Goal: Task Accomplishment & Management: Manage account settings

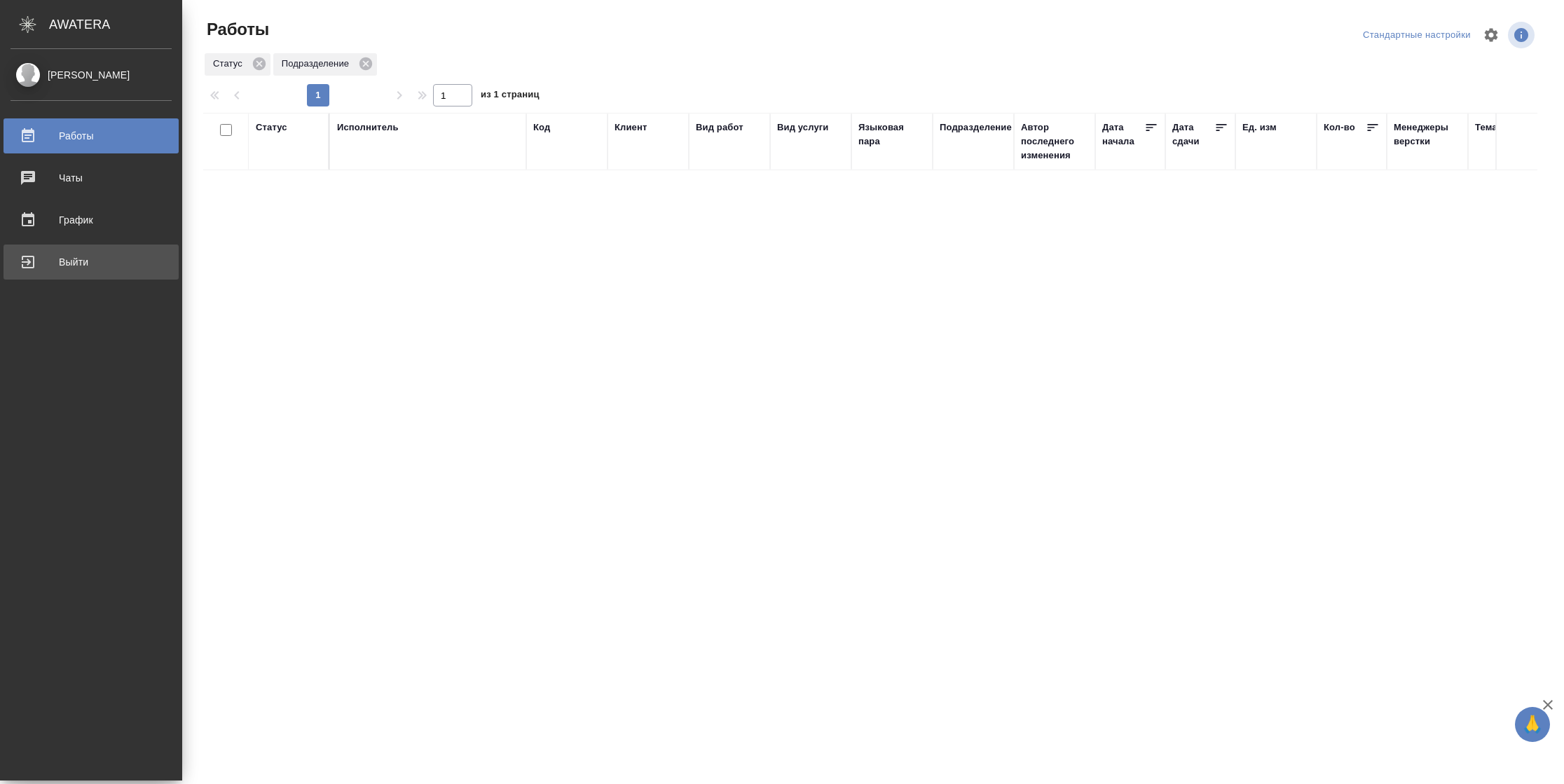
click at [44, 270] on div "Выйти" at bounding box center [91, 262] width 161 height 21
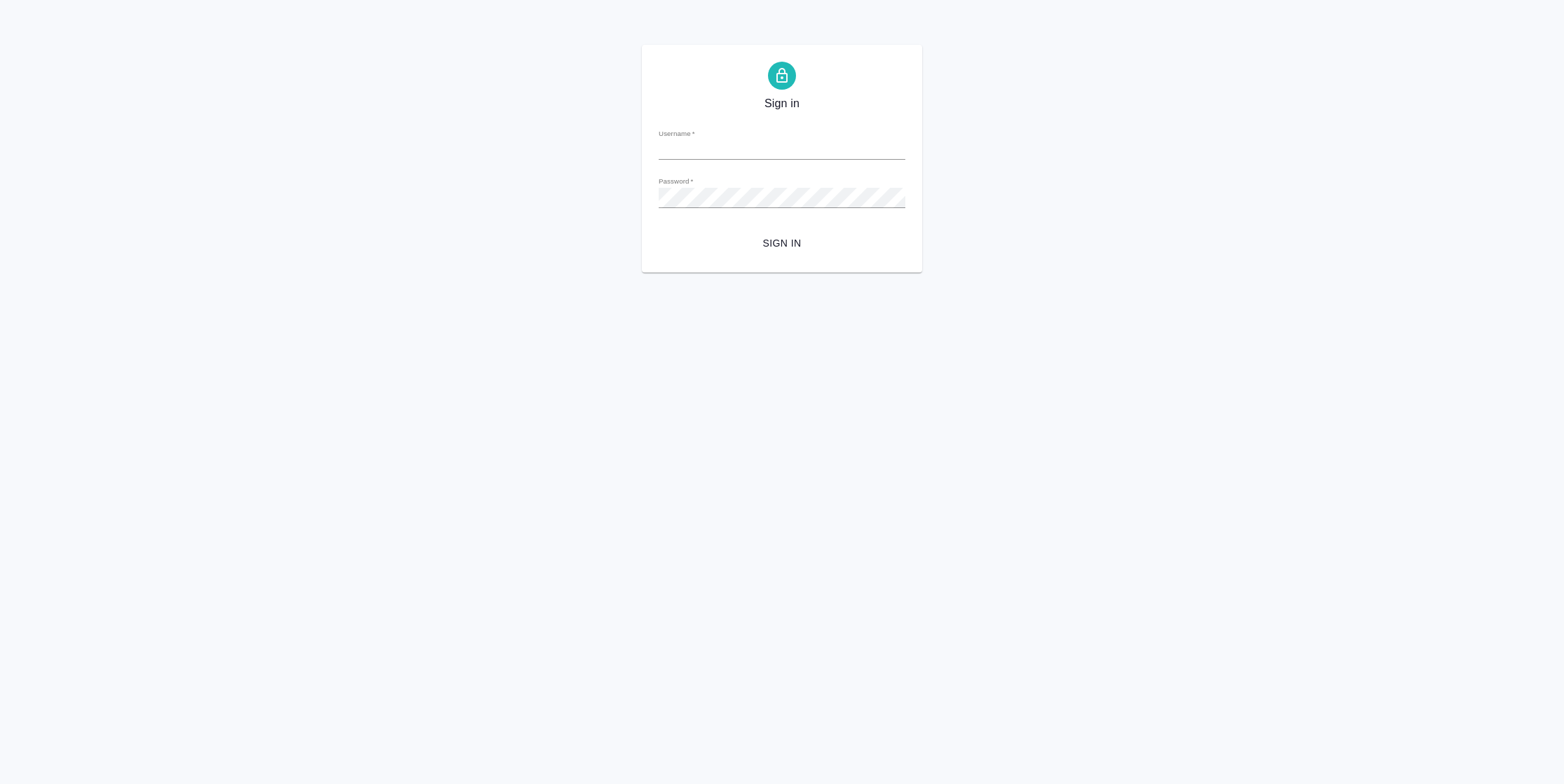
type input "n.vasilyeva@awatera.com"
click at [745, 239] on span "Sign in" at bounding box center [782, 244] width 224 height 18
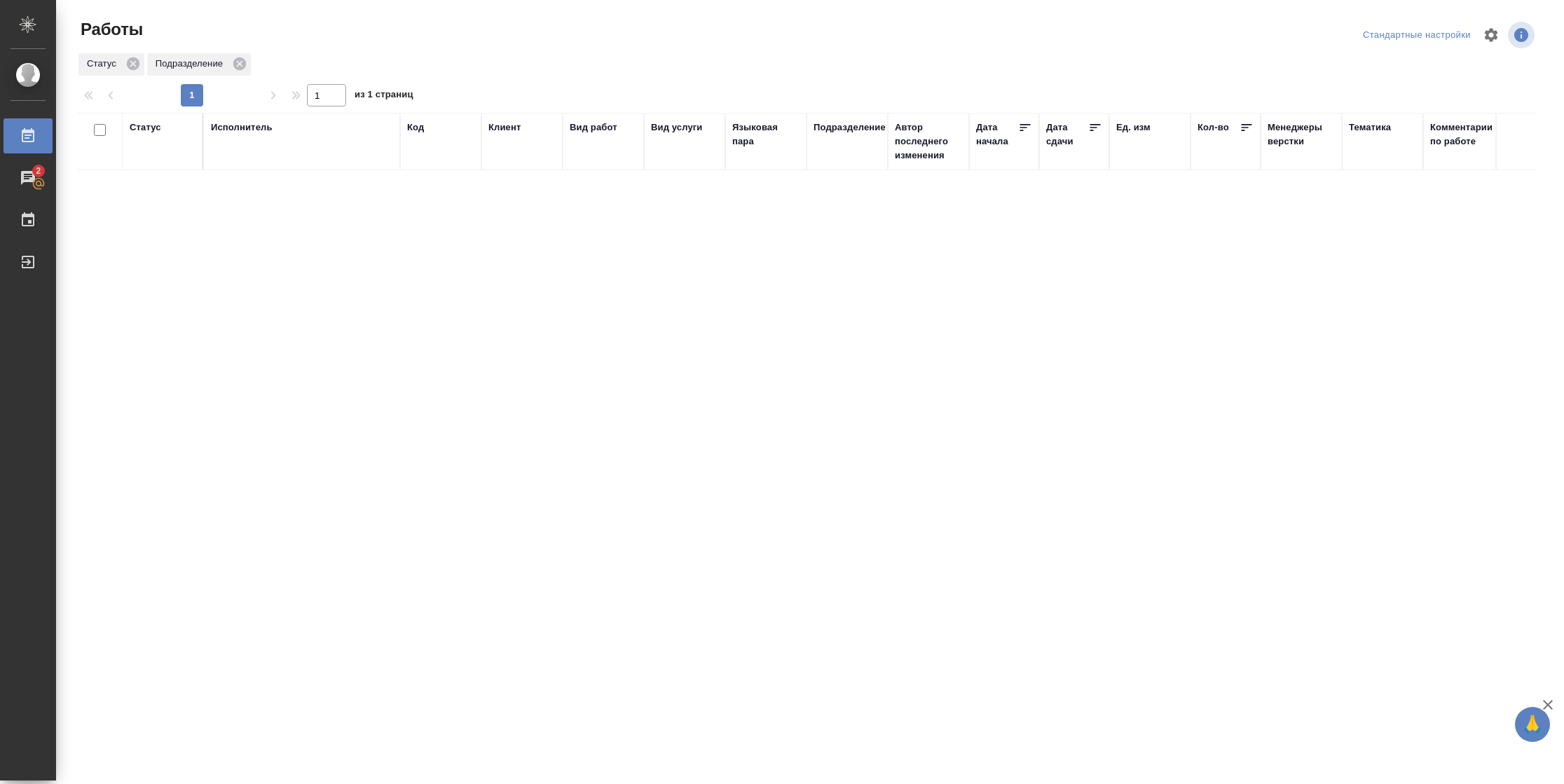
click at [134, 125] on div "Статус" at bounding box center [145, 127] width 31 height 14
click at [177, 190] on div at bounding box center [183, 169] width 26 height 55
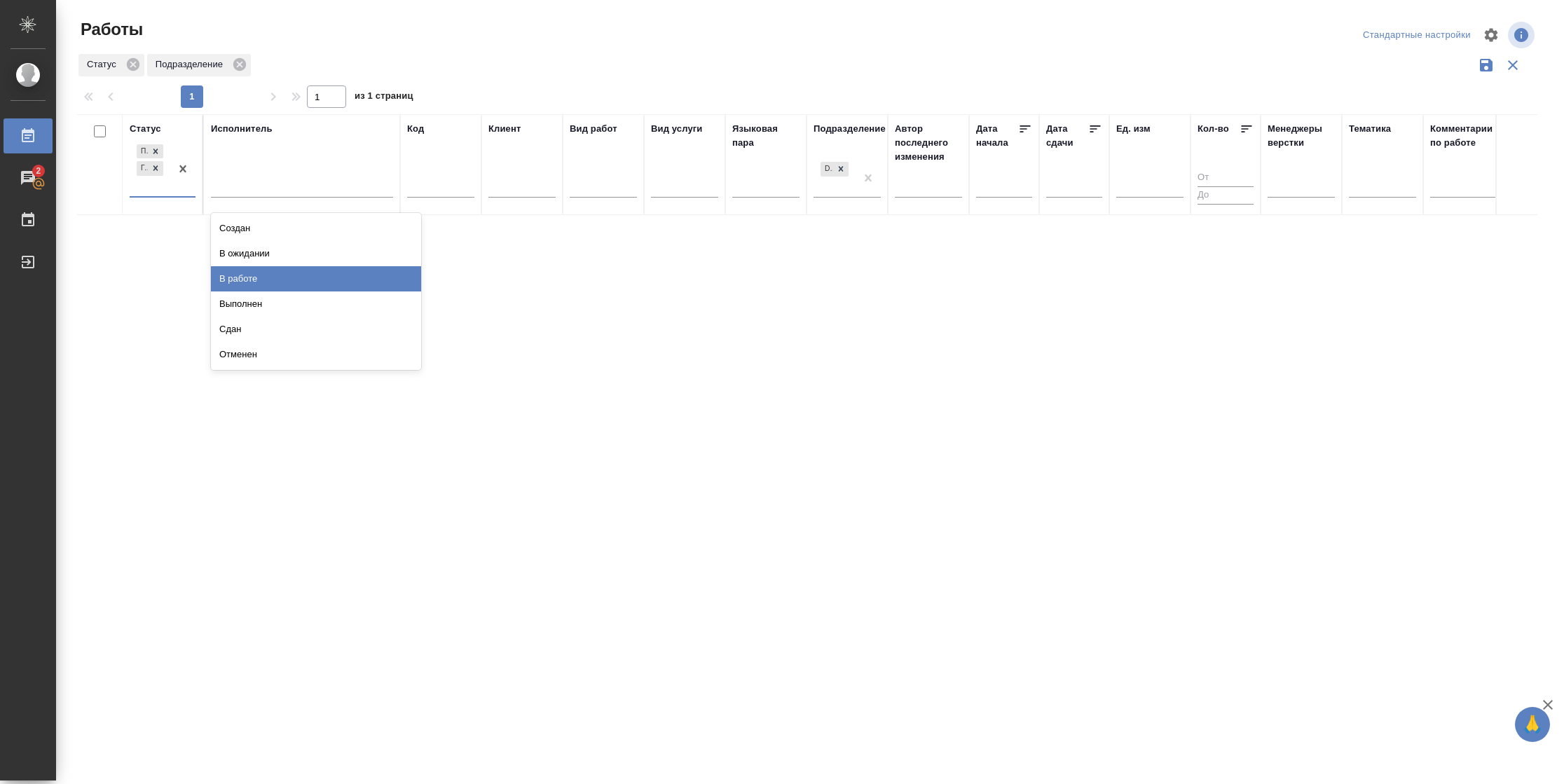
click at [242, 273] on div "В работе" at bounding box center [316, 279] width 210 height 26
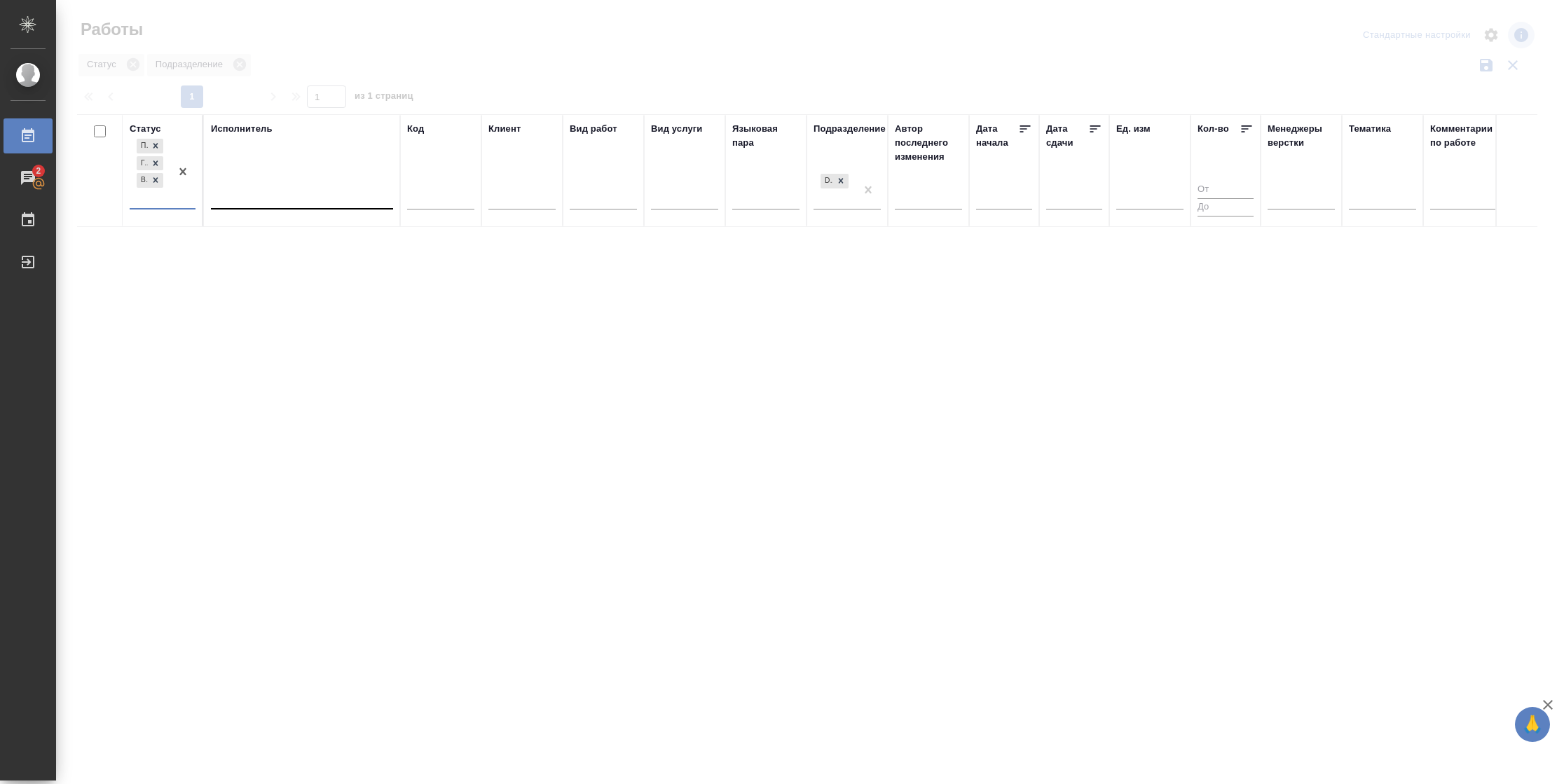
click at [277, 193] on div at bounding box center [302, 195] width 183 height 20
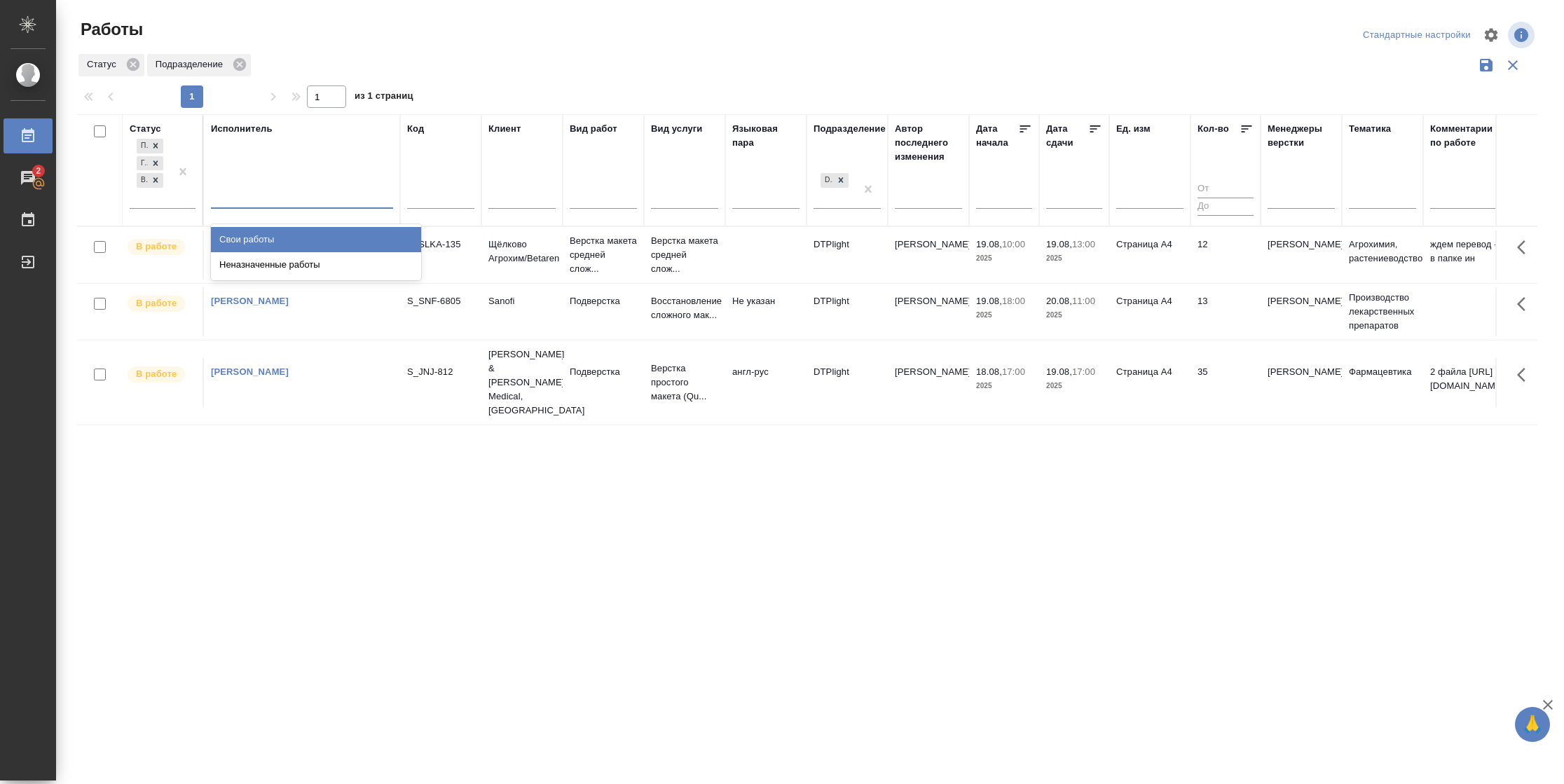
click at [281, 239] on div "Свои работы" at bounding box center [316, 239] width 210 height 26
click at [1092, 130] on icon at bounding box center [1095, 128] width 14 height 14
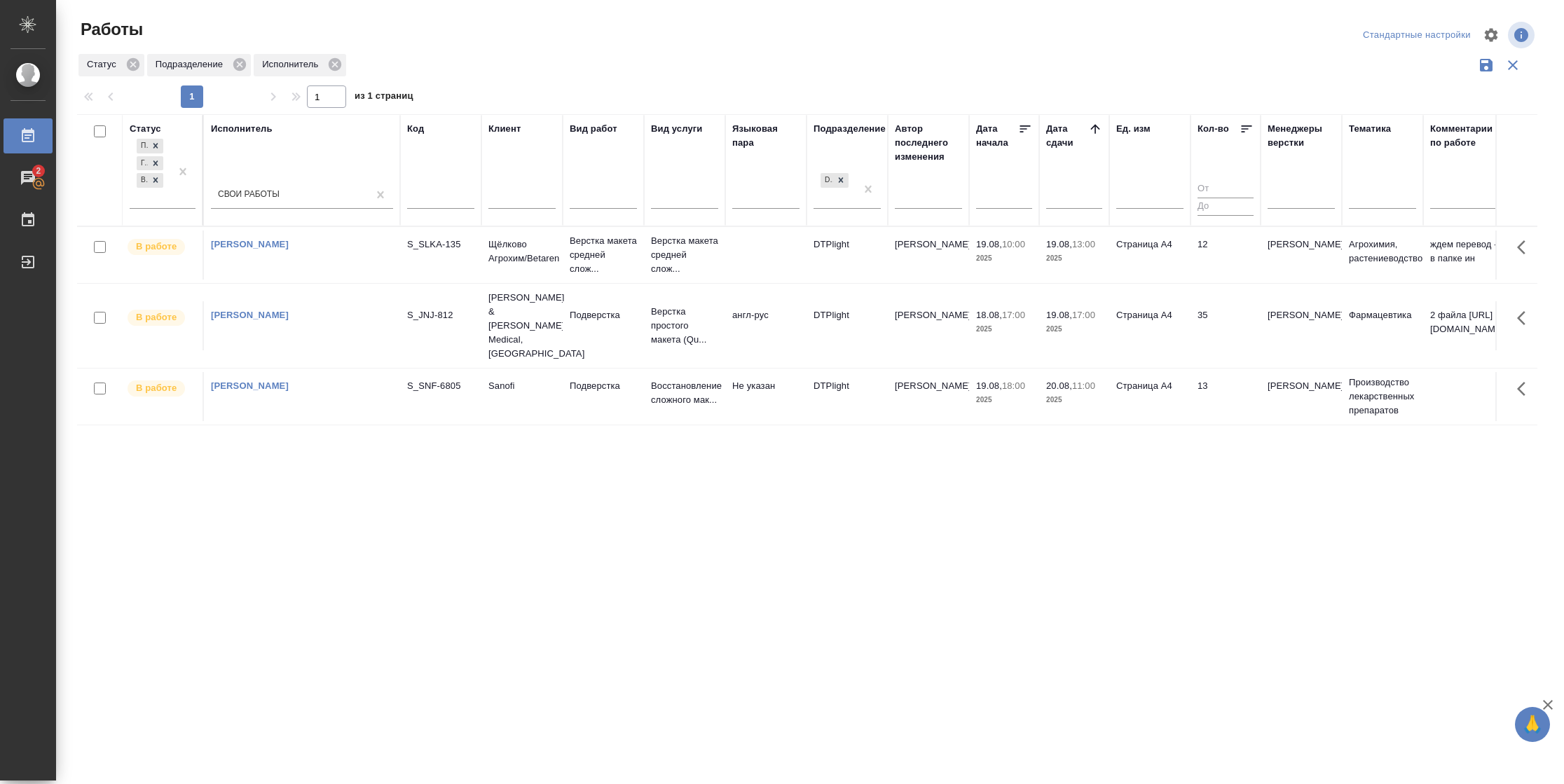
click at [1230, 280] on td "13" at bounding box center [1226, 255] width 70 height 49
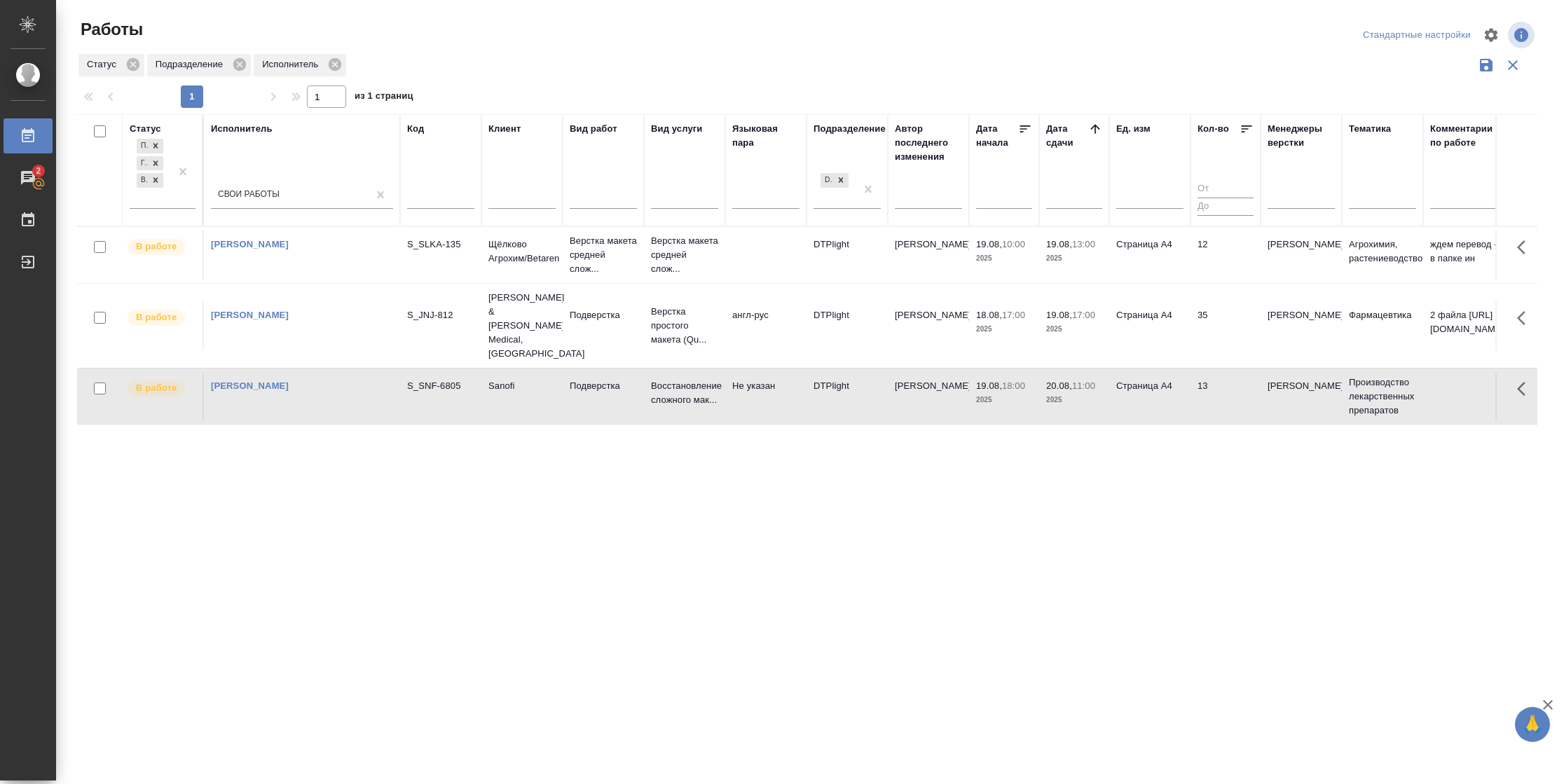
click at [1230, 280] on td "13" at bounding box center [1226, 255] width 70 height 49
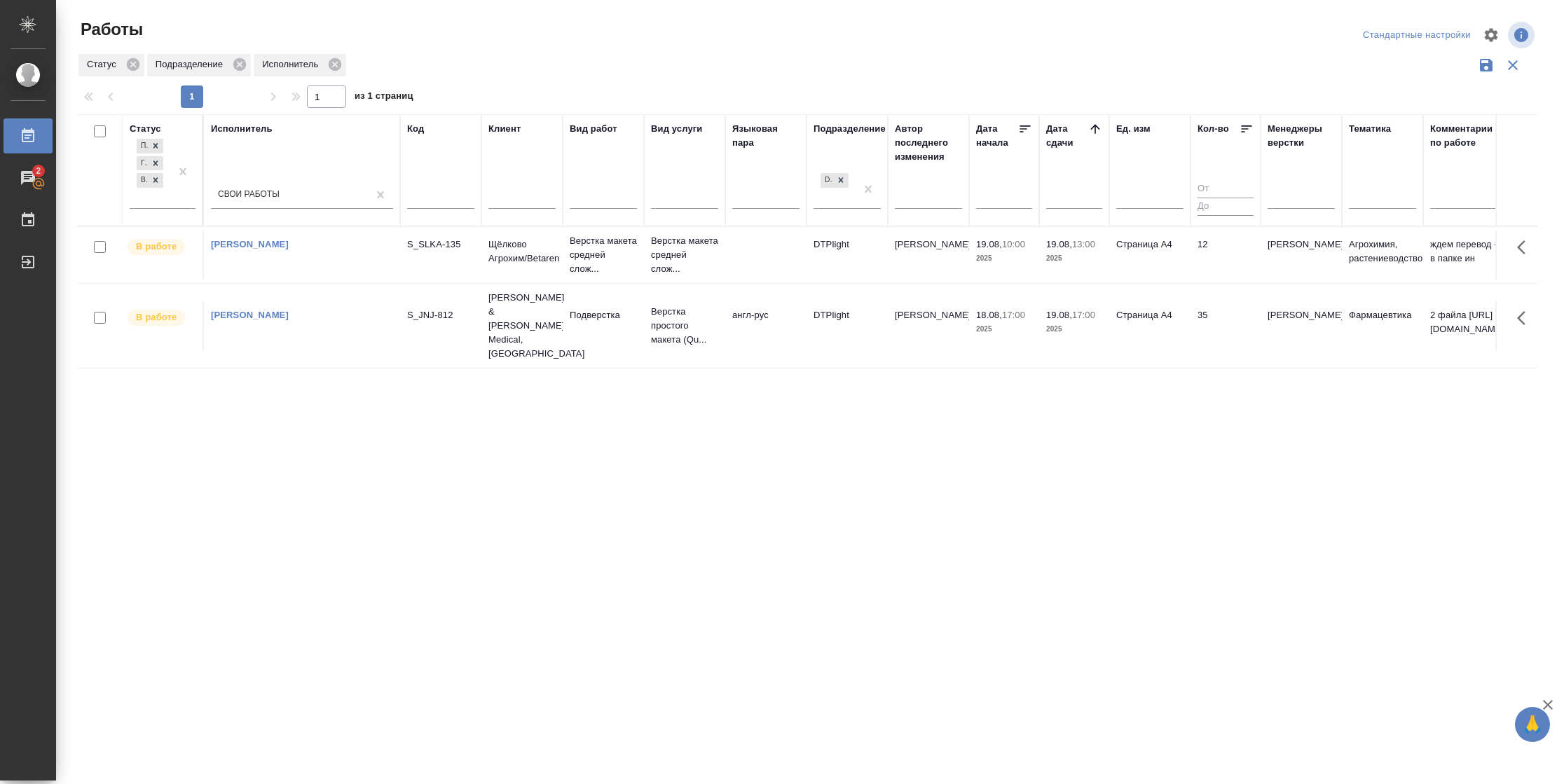
click at [1172, 245] on td "Страница А4" at bounding box center [1149, 255] width 81 height 49
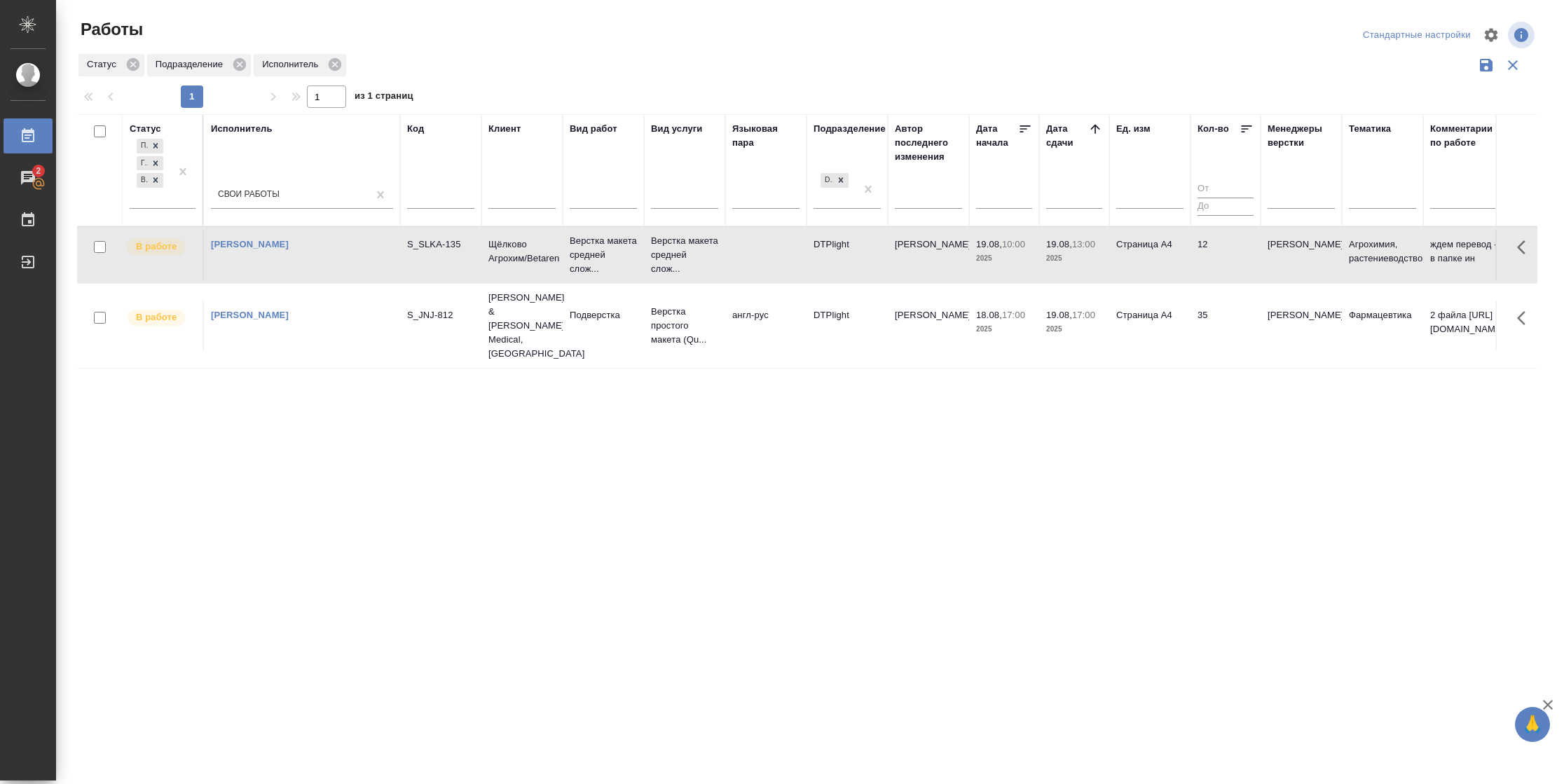
click at [1172, 245] on td "Страница А4" at bounding box center [1149, 255] width 81 height 49
click at [1159, 280] on td "Страница А4" at bounding box center [1149, 255] width 81 height 49
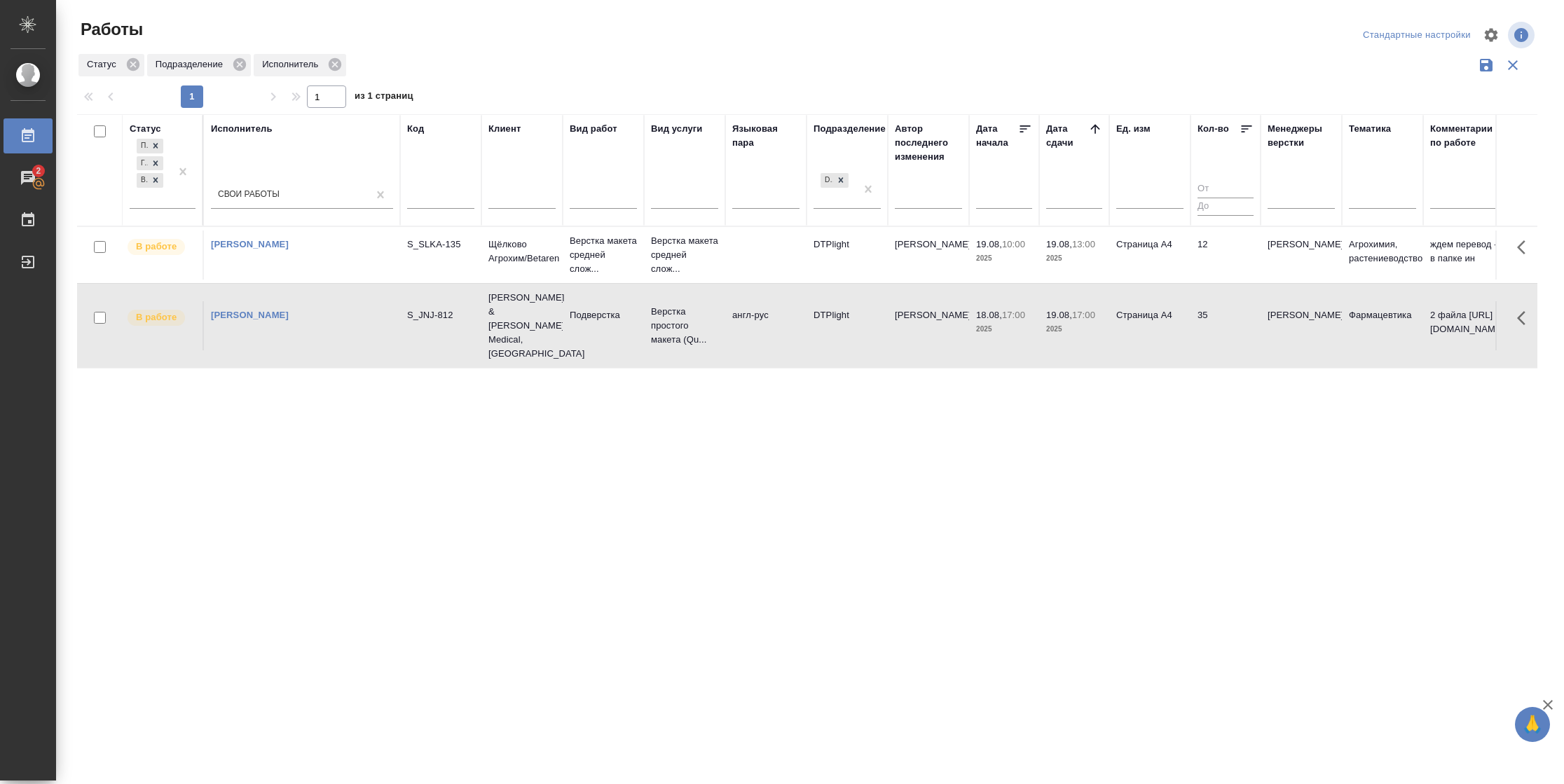
click at [1159, 280] on td "Страница А4" at bounding box center [1149, 255] width 81 height 49
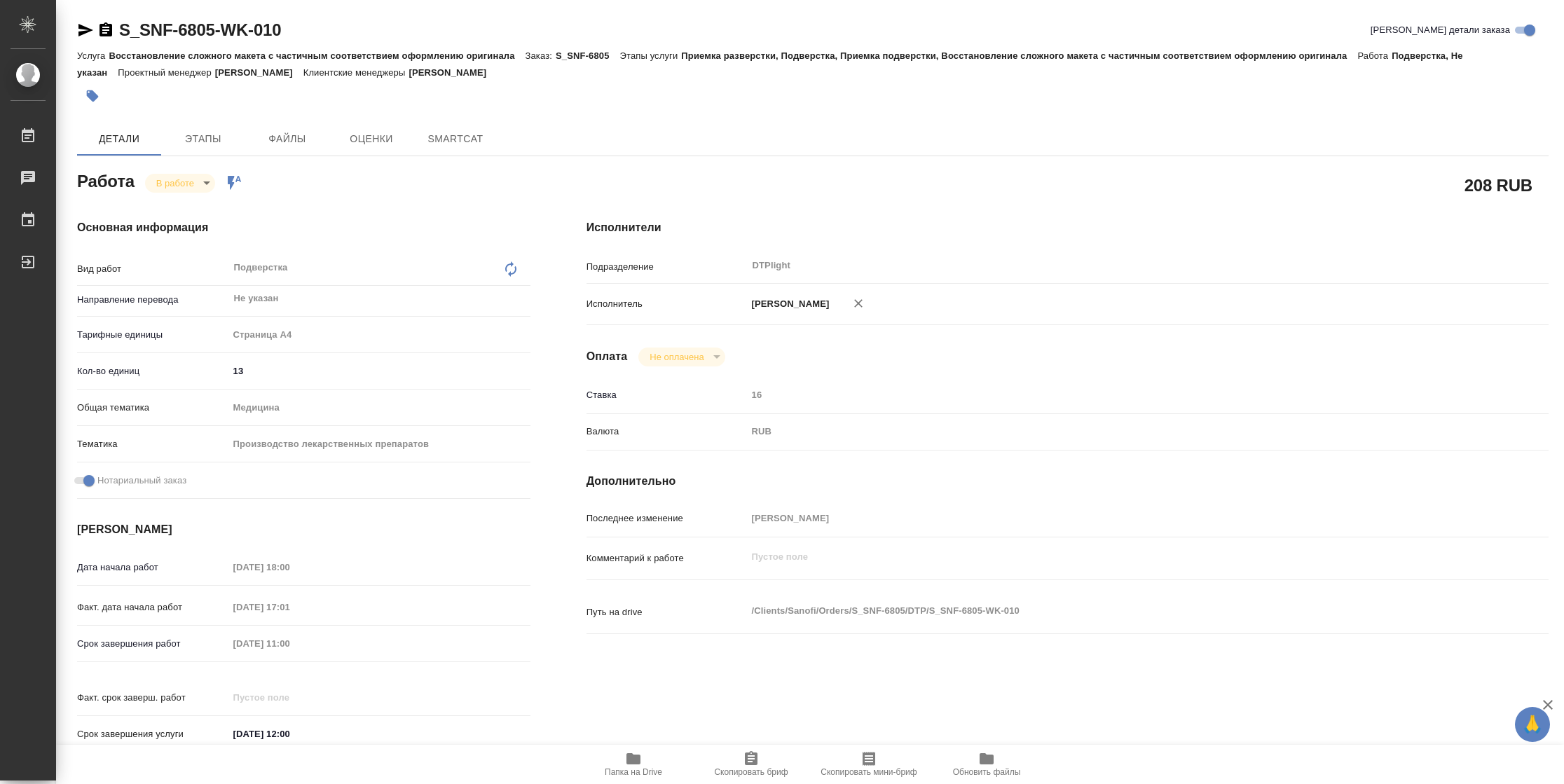
type textarea "x"
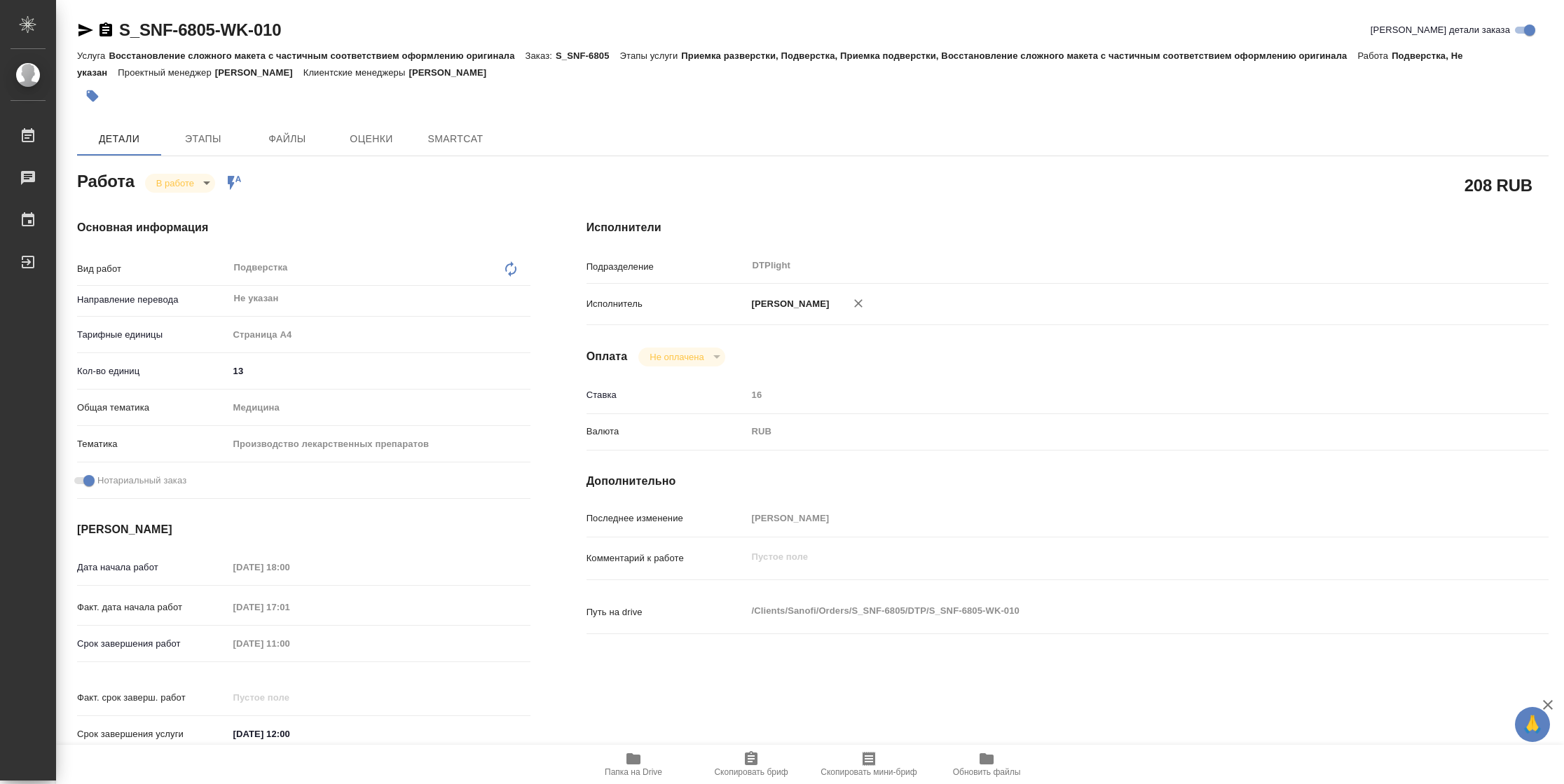
type textarea "x"
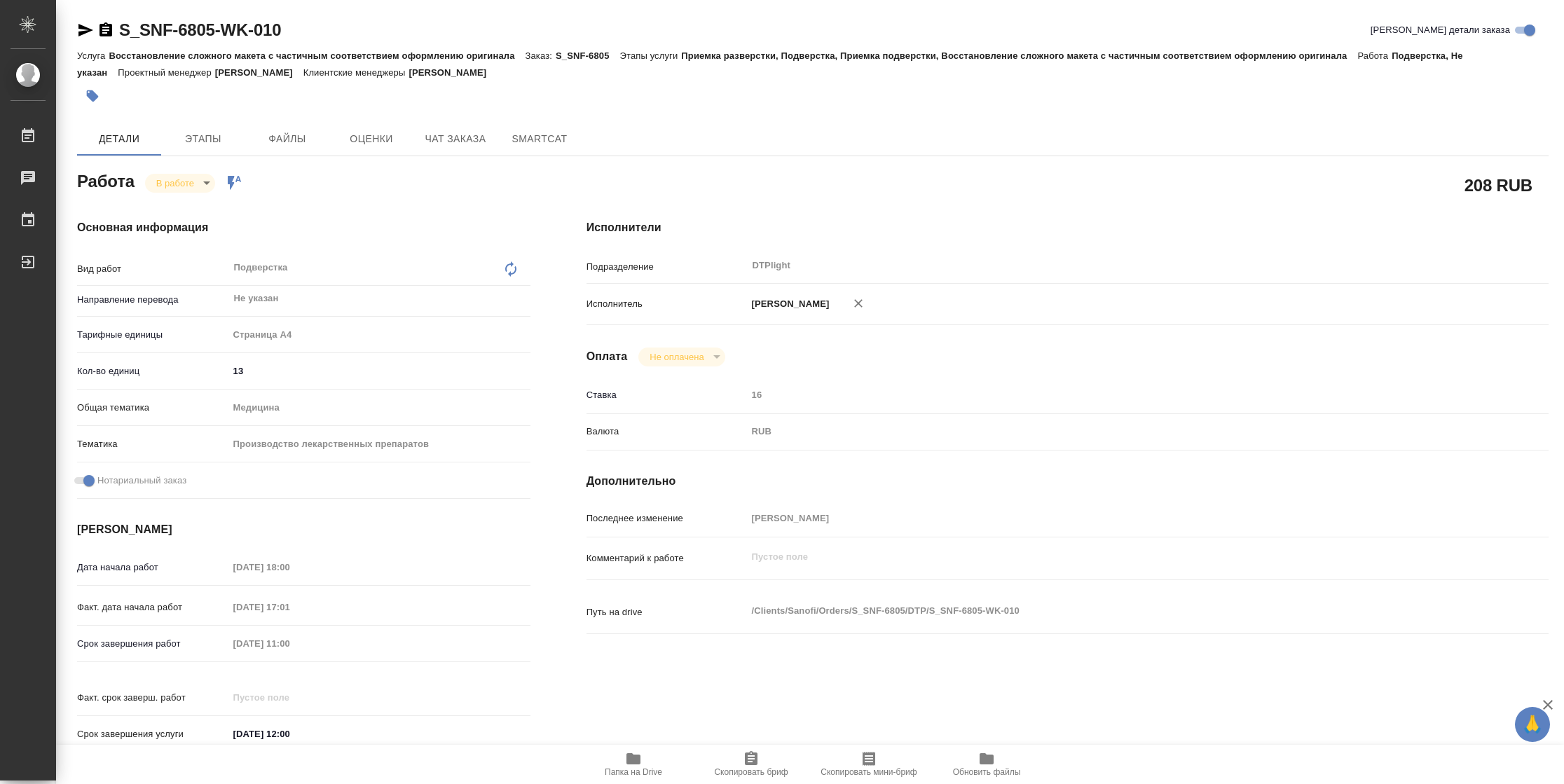
click at [626, 770] on span "Папка на Drive" at bounding box center [633, 772] width 58 height 9
type textarea "x"
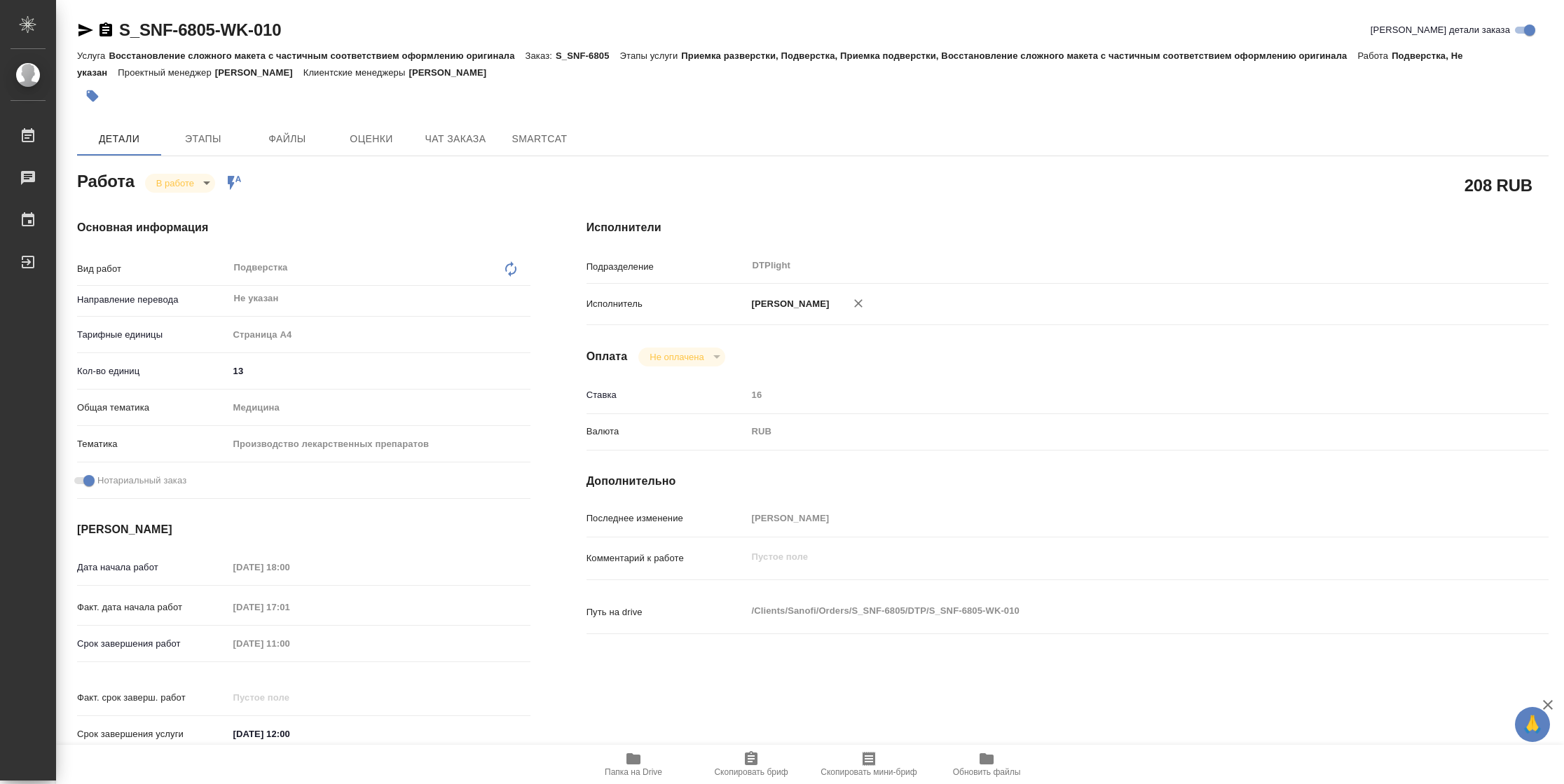
type textarea "x"
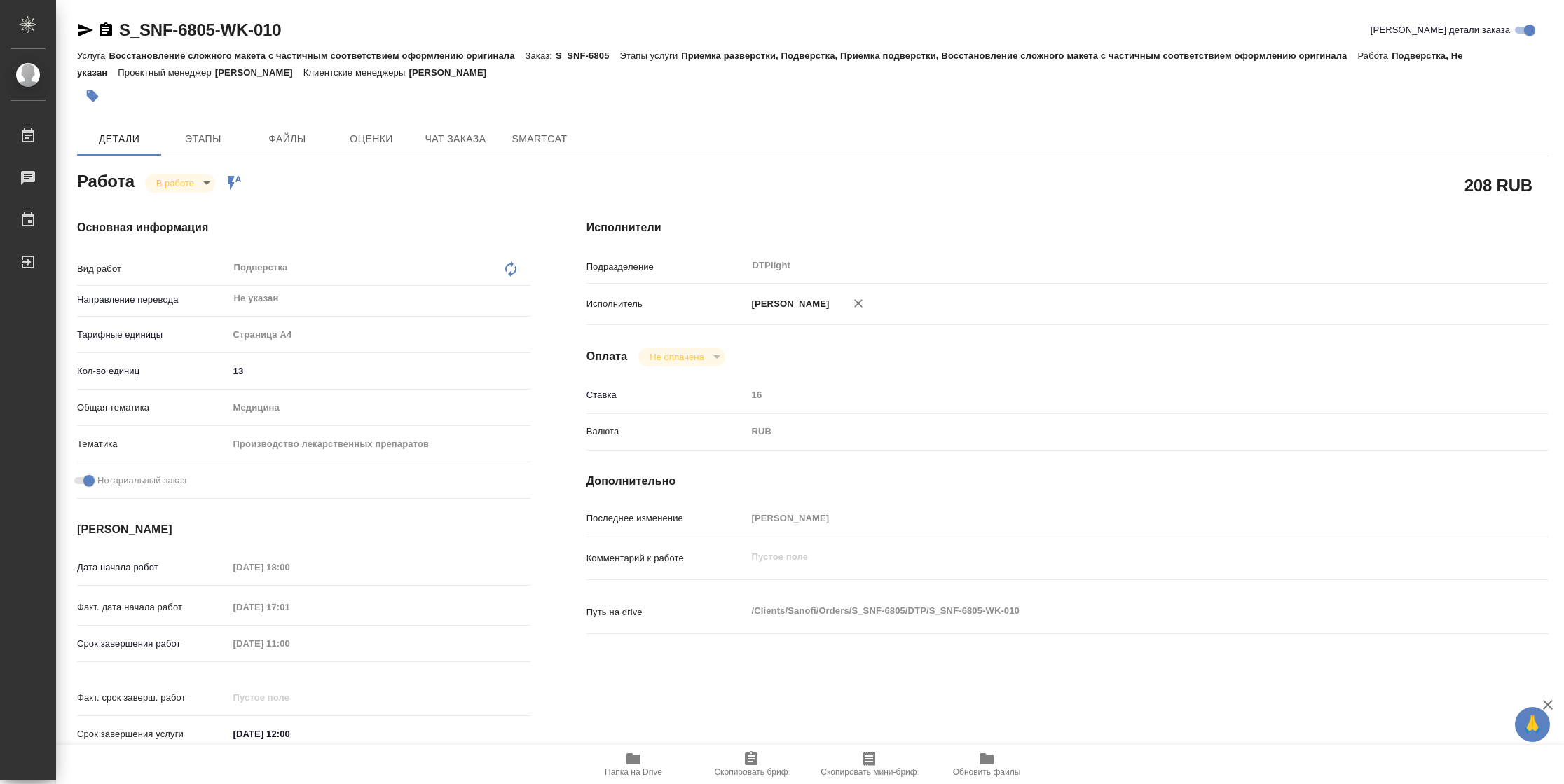
type textarea "x"
click at [190, 176] on body "🙏 .cls-1 fill:#fff; AWATERA Vasilyeva Natalia Работы 2 Чаты График Выйти S_SNF-…" at bounding box center [782, 392] width 1564 height 784
click at [196, 202] on button "Выполнен" at bounding box center [182, 207] width 51 height 15
click at [82, 26] on icon "button" at bounding box center [86, 30] width 15 height 12
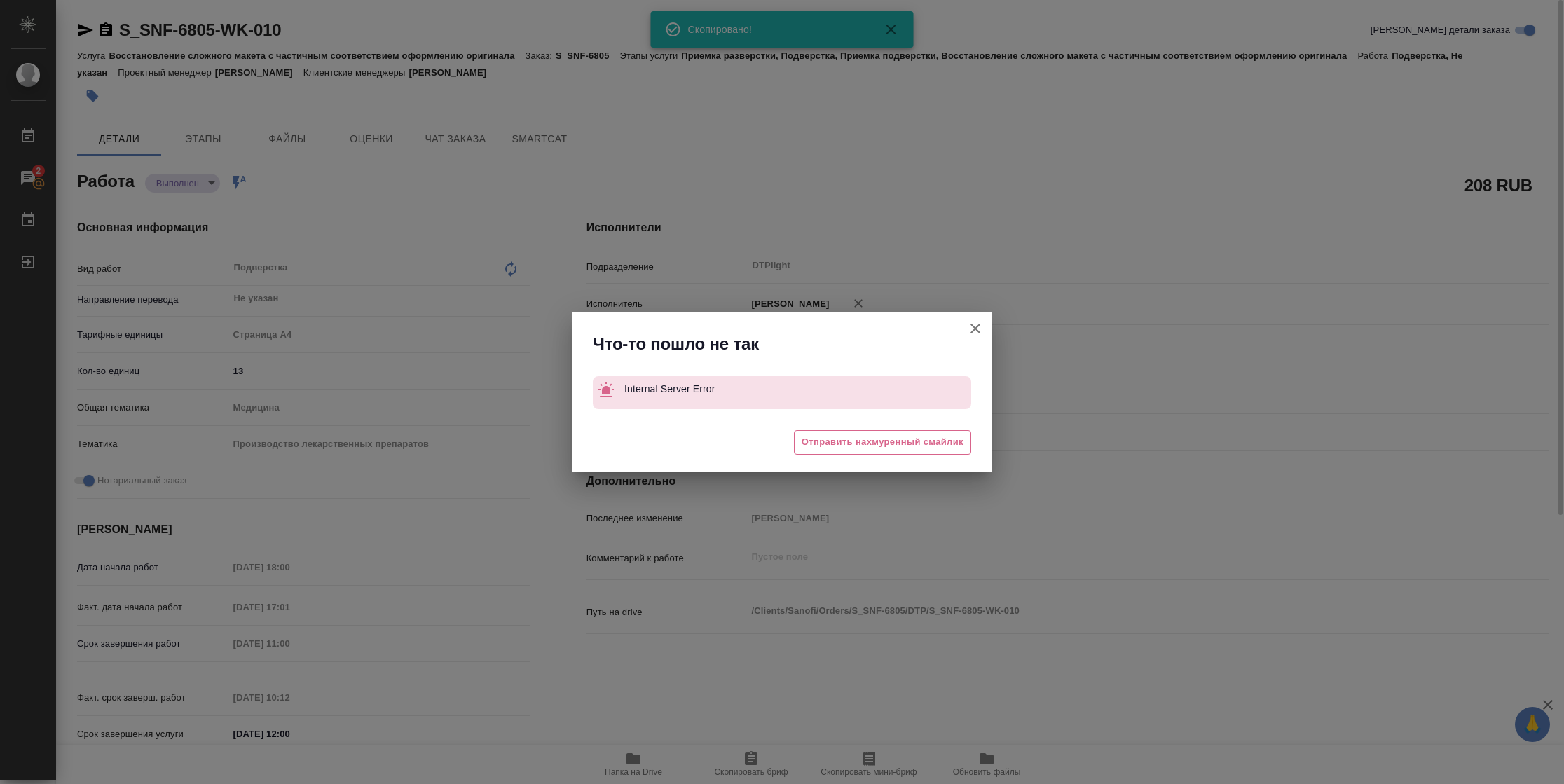
type textarea "x"
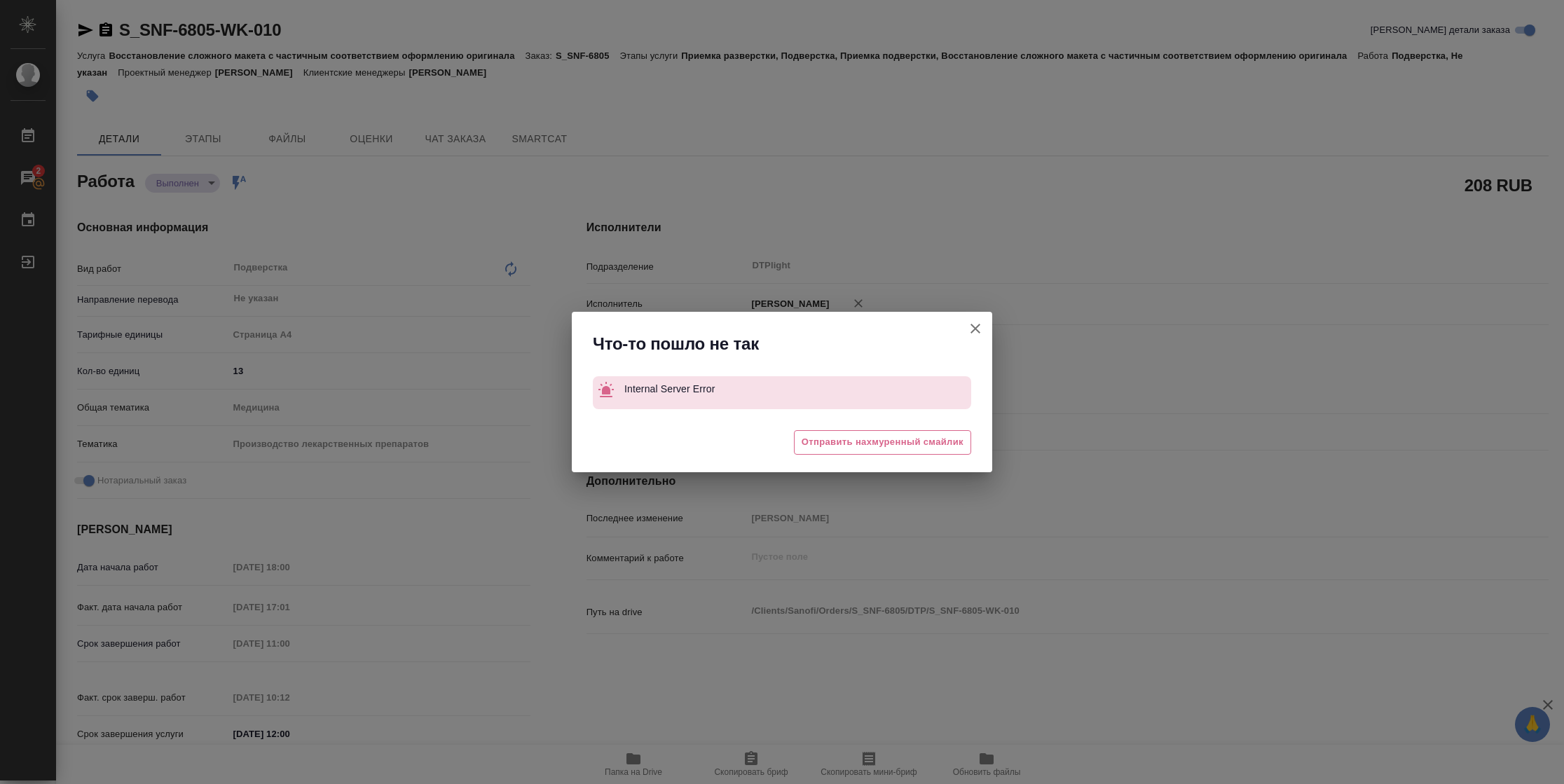
click at [973, 331] on icon "button" at bounding box center [975, 328] width 9 height 9
type textarea "x"
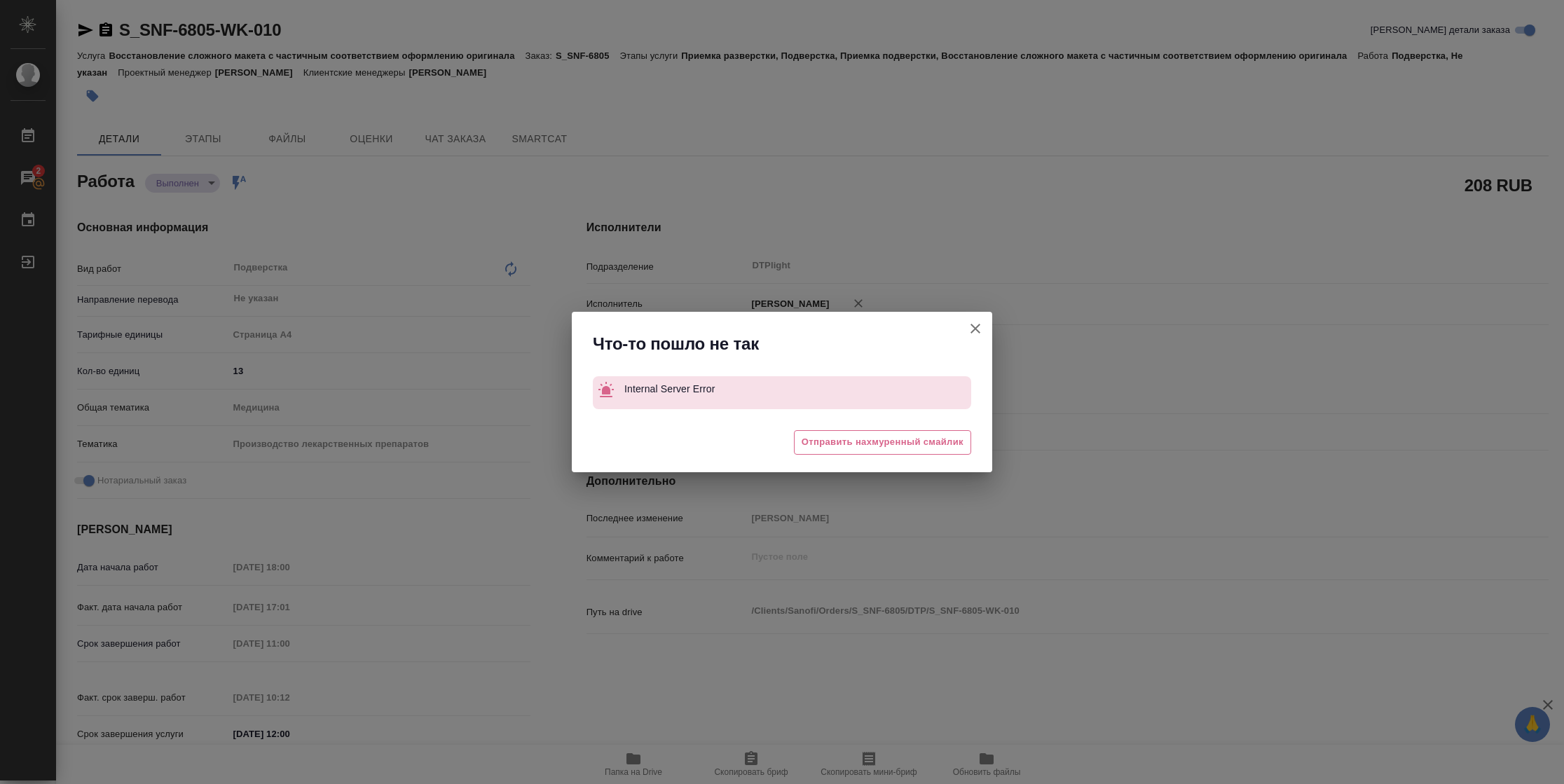
type textarea "x"
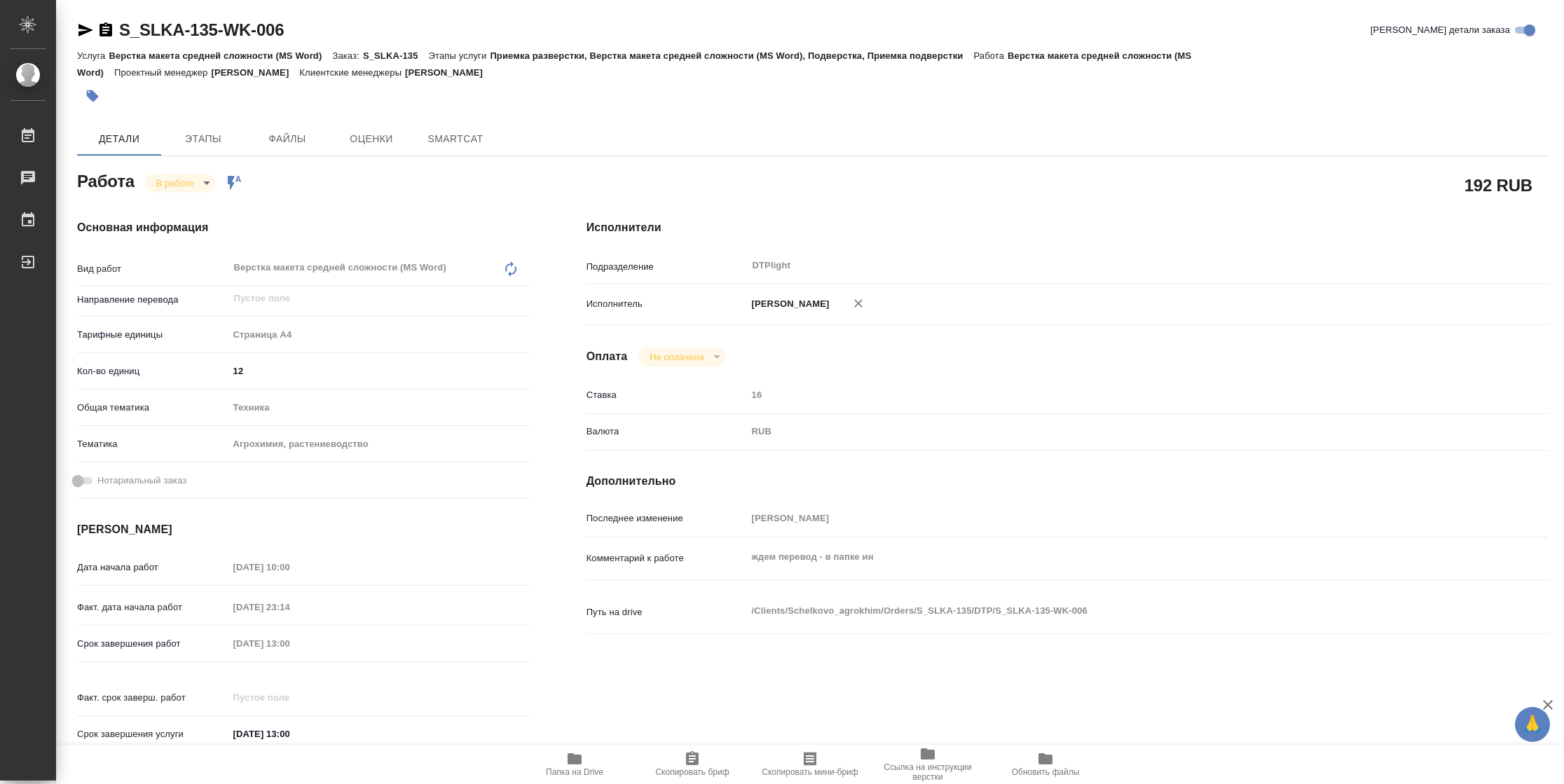
type textarea "x"
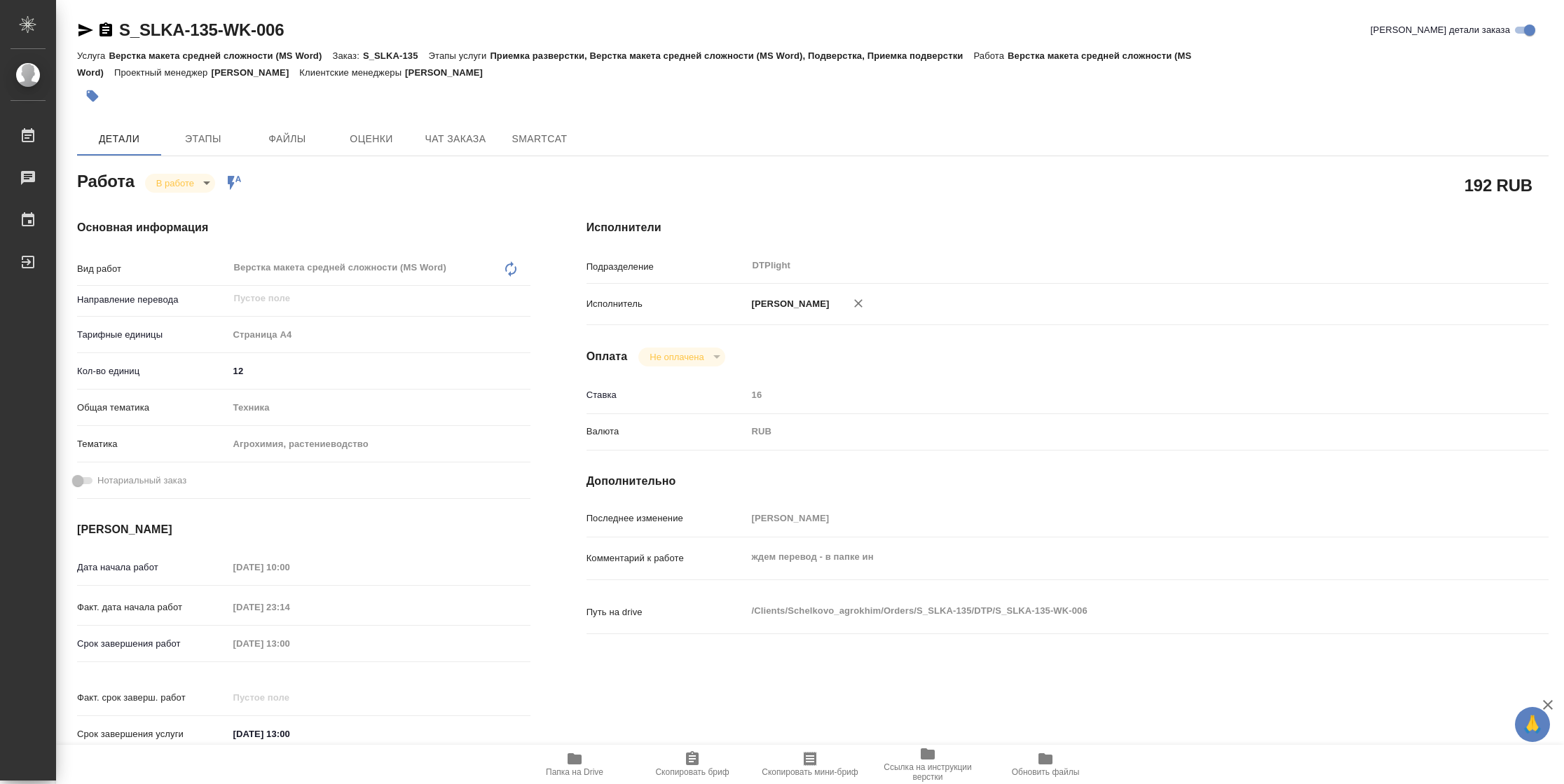
type textarea "x"
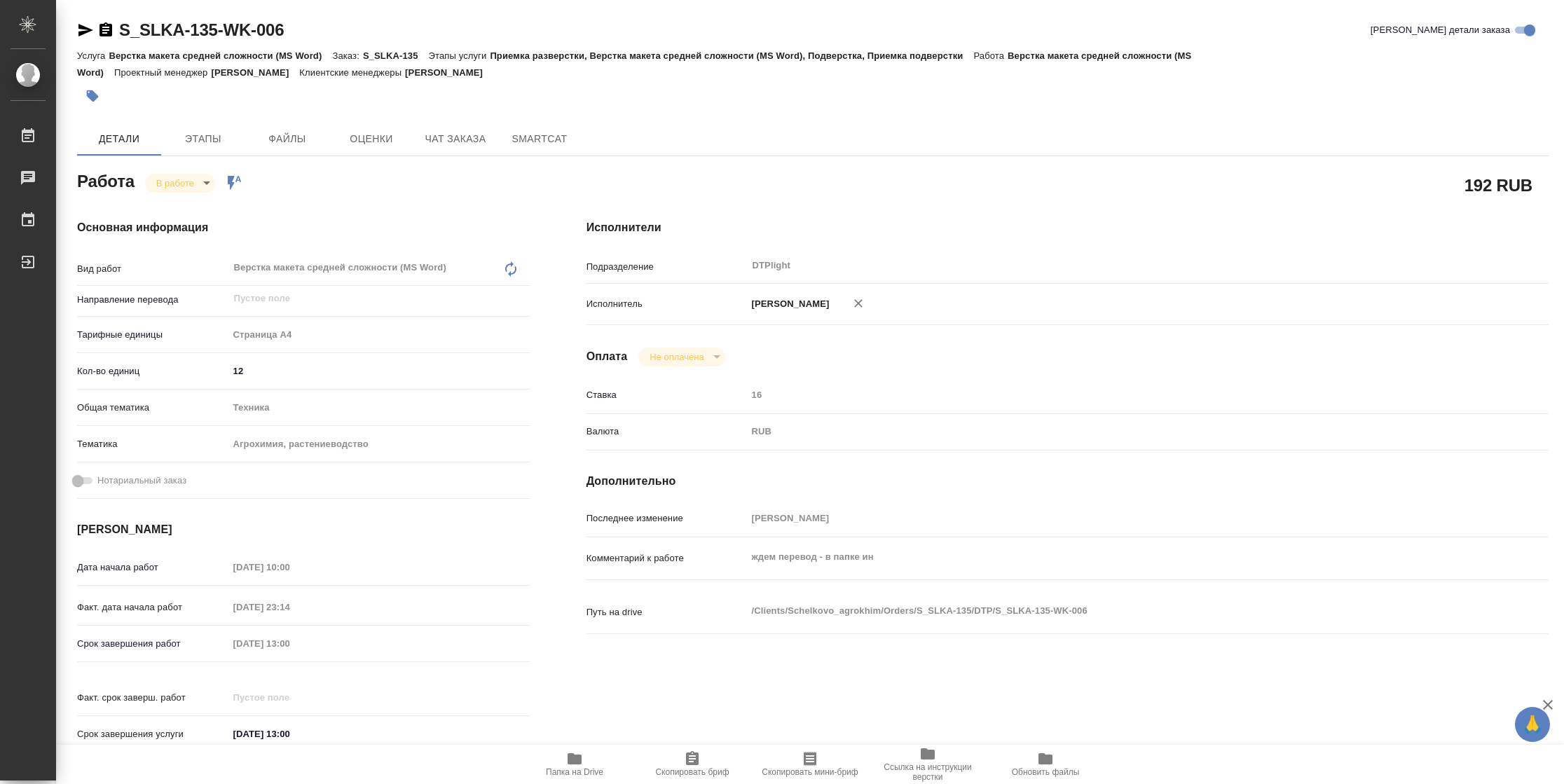
click at [586, 761] on span "Папка на Drive" at bounding box center [575, 764] width 101 height 26
type textarea "x"
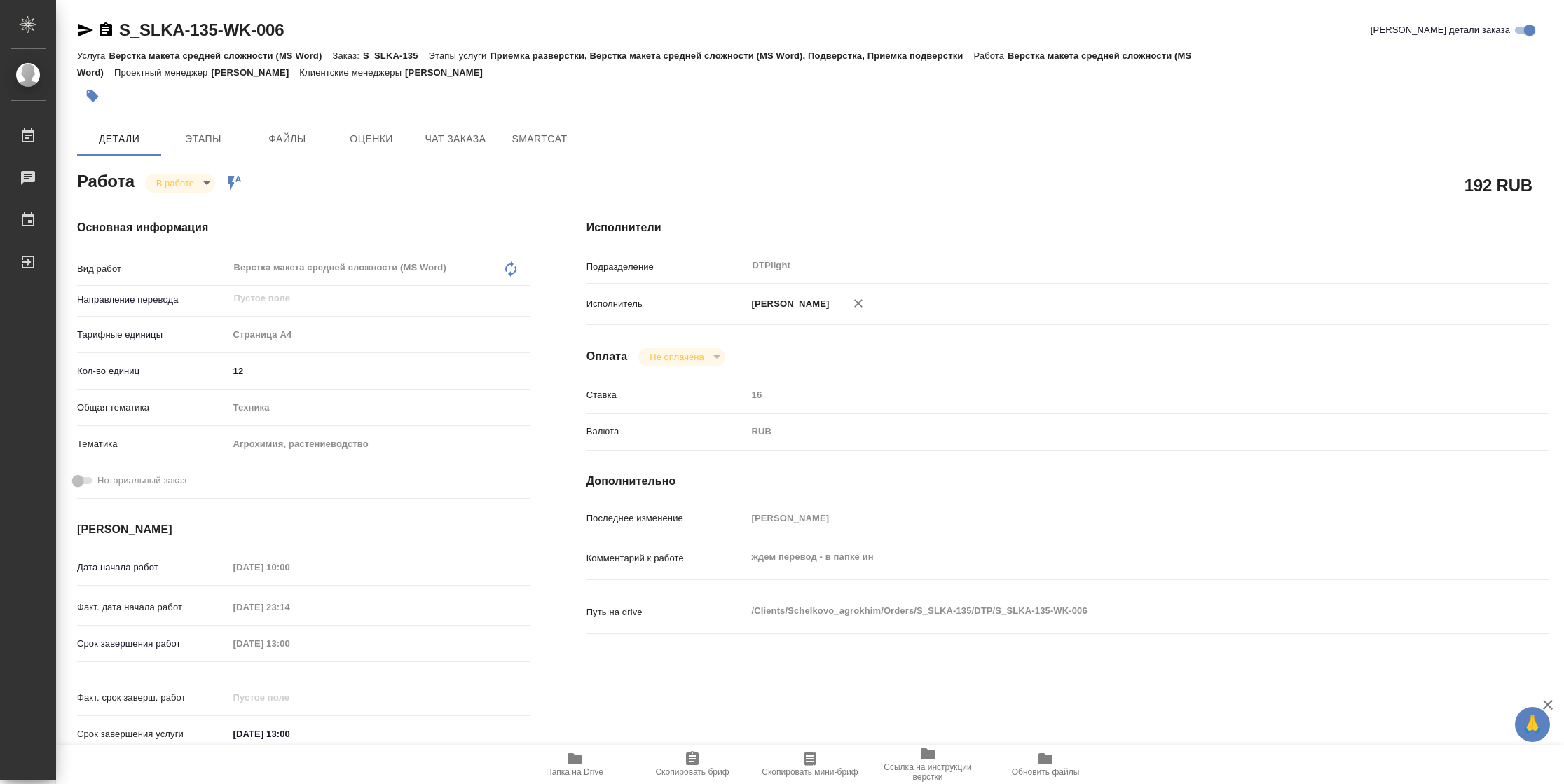
type textarea "x"
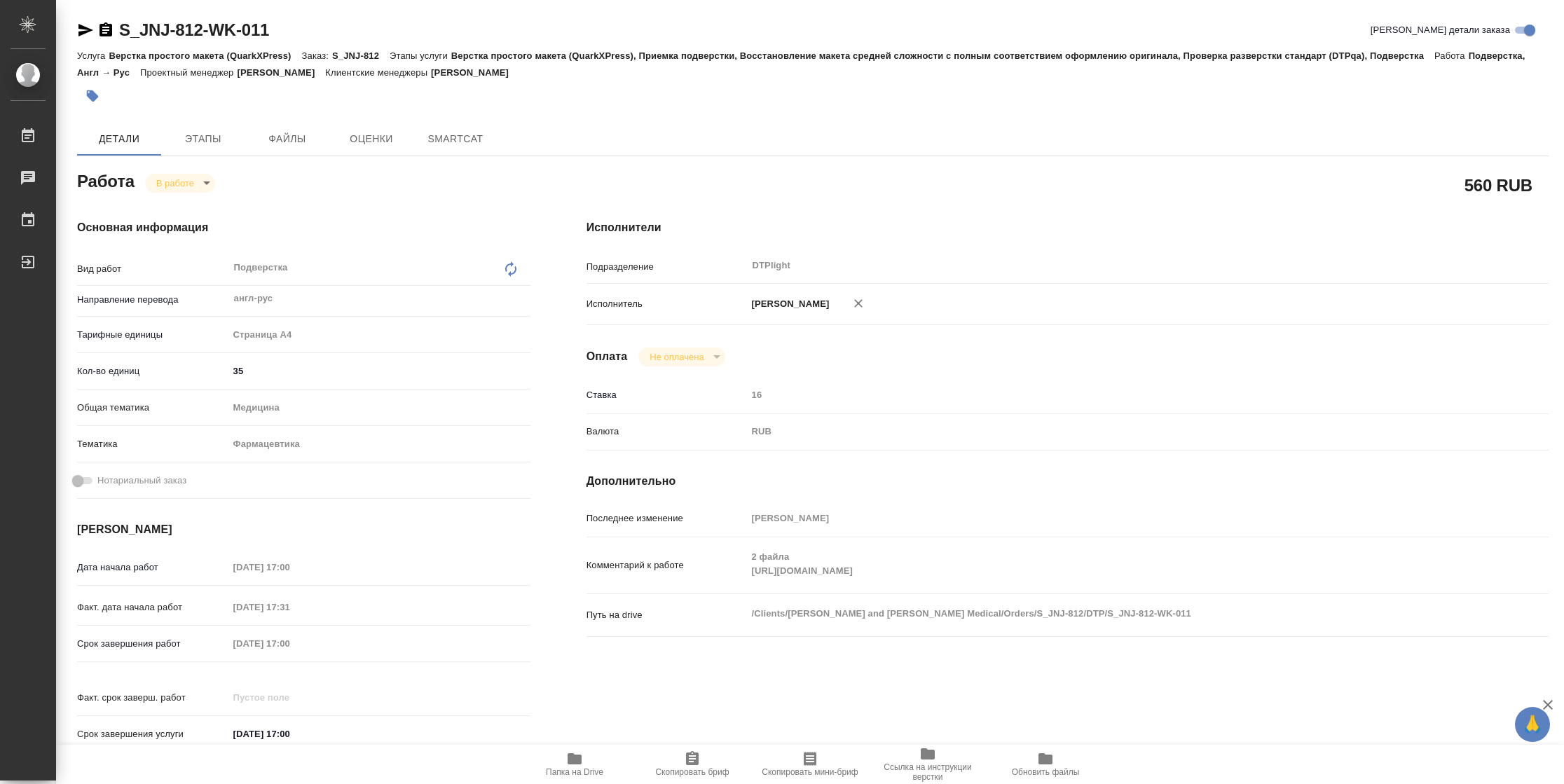
type textarea "x"
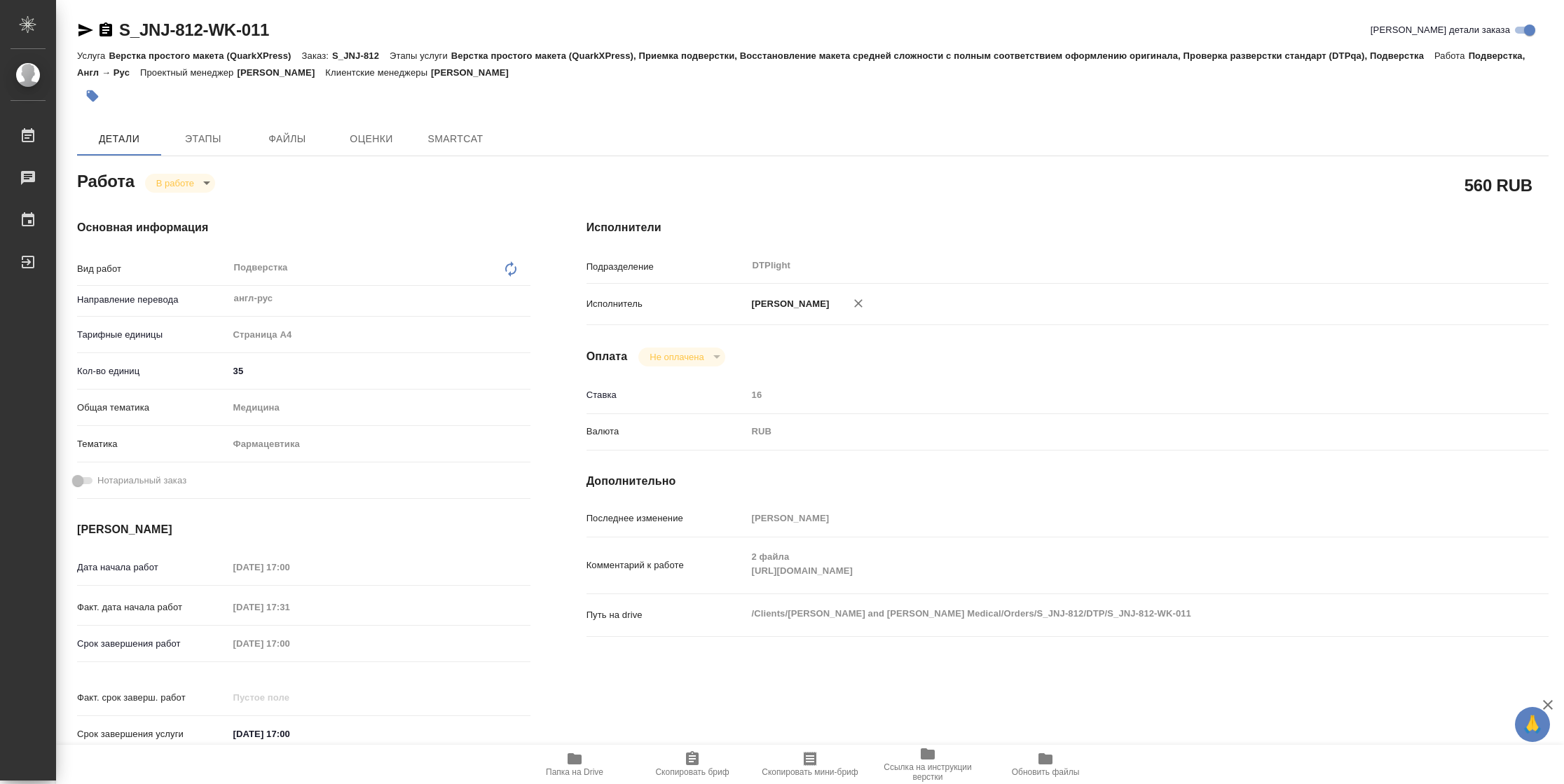
type textarea "x"
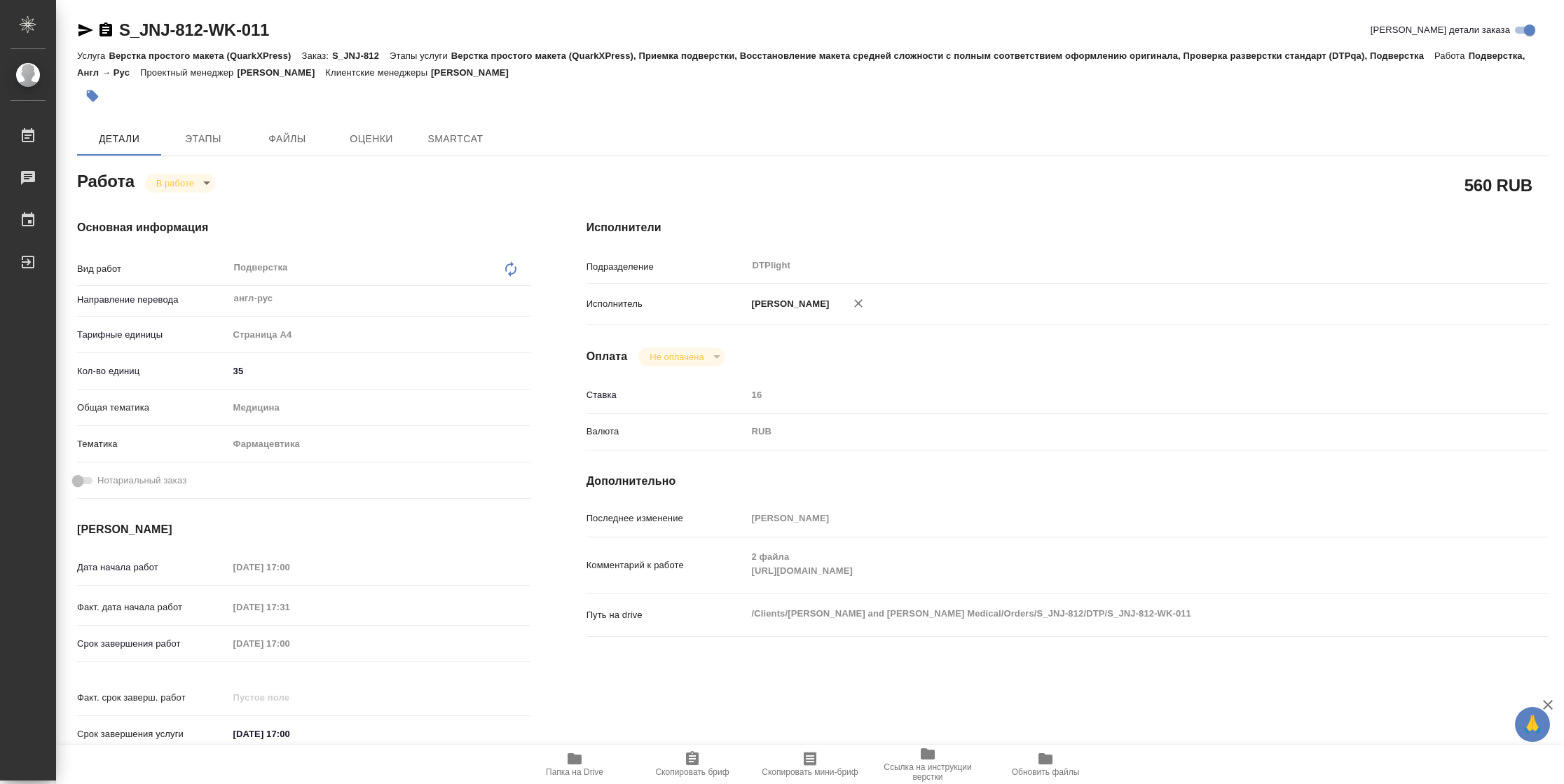
type textarea "x"
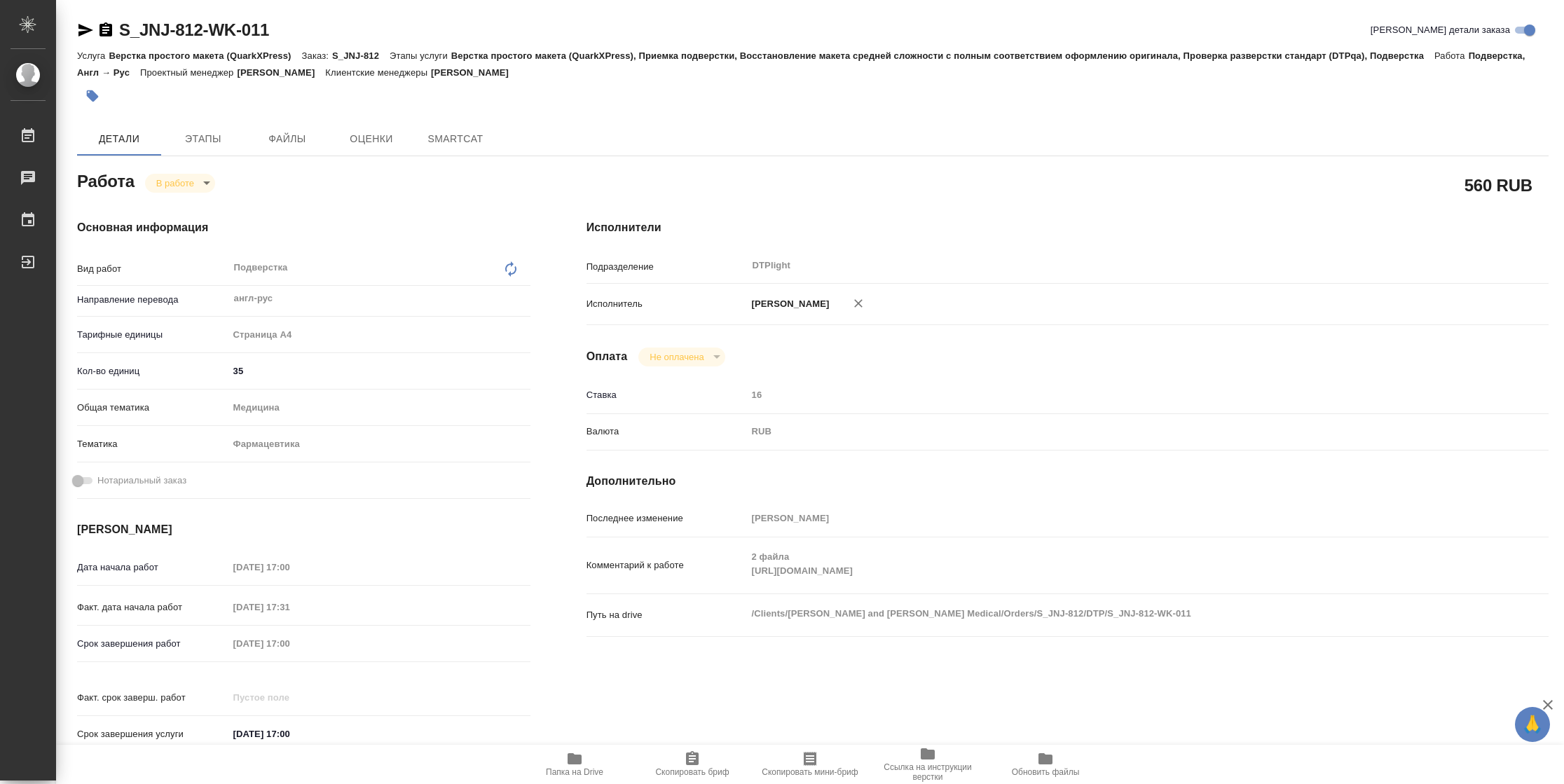
type textarea "x"
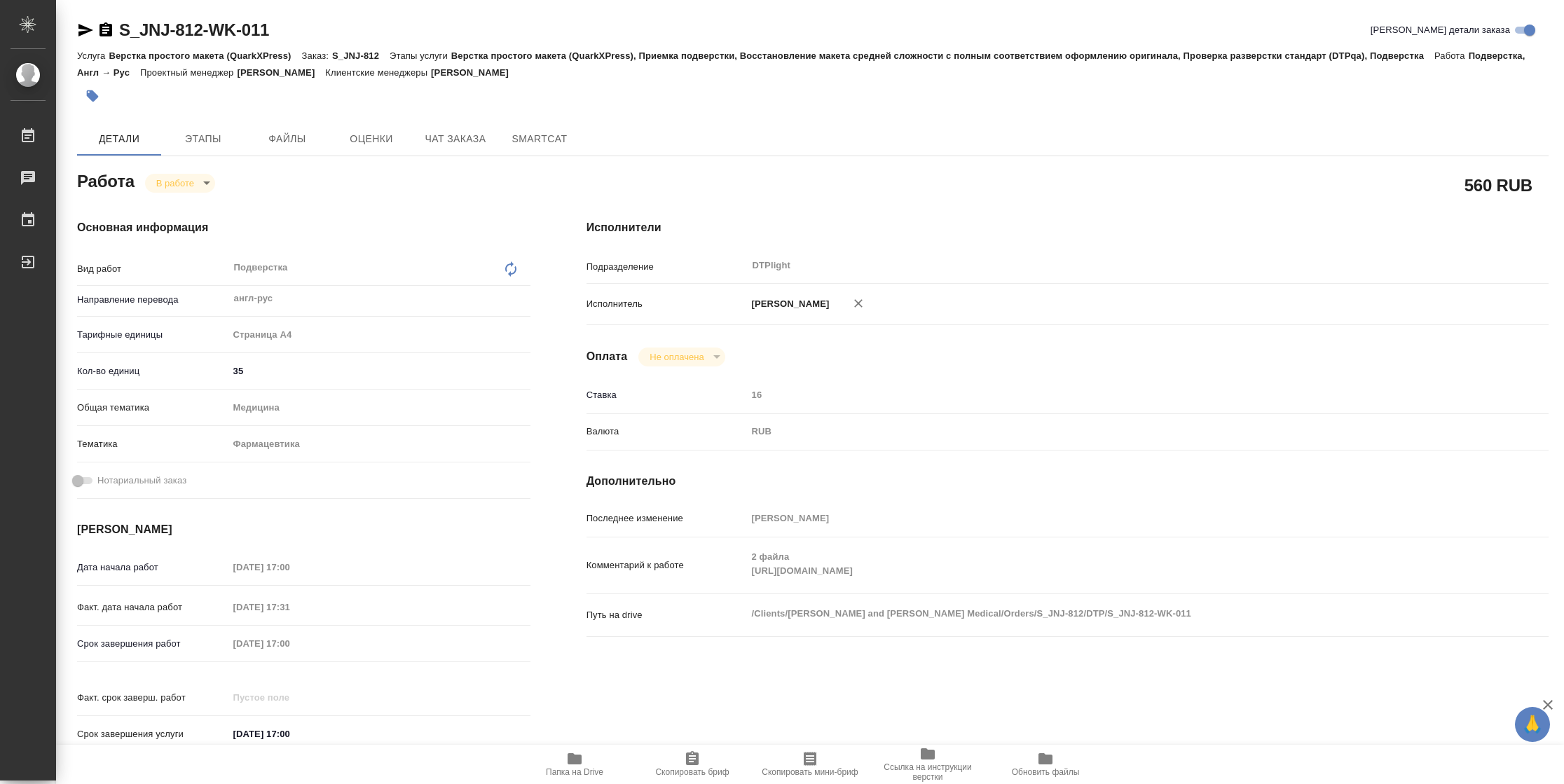
type textarea "x"
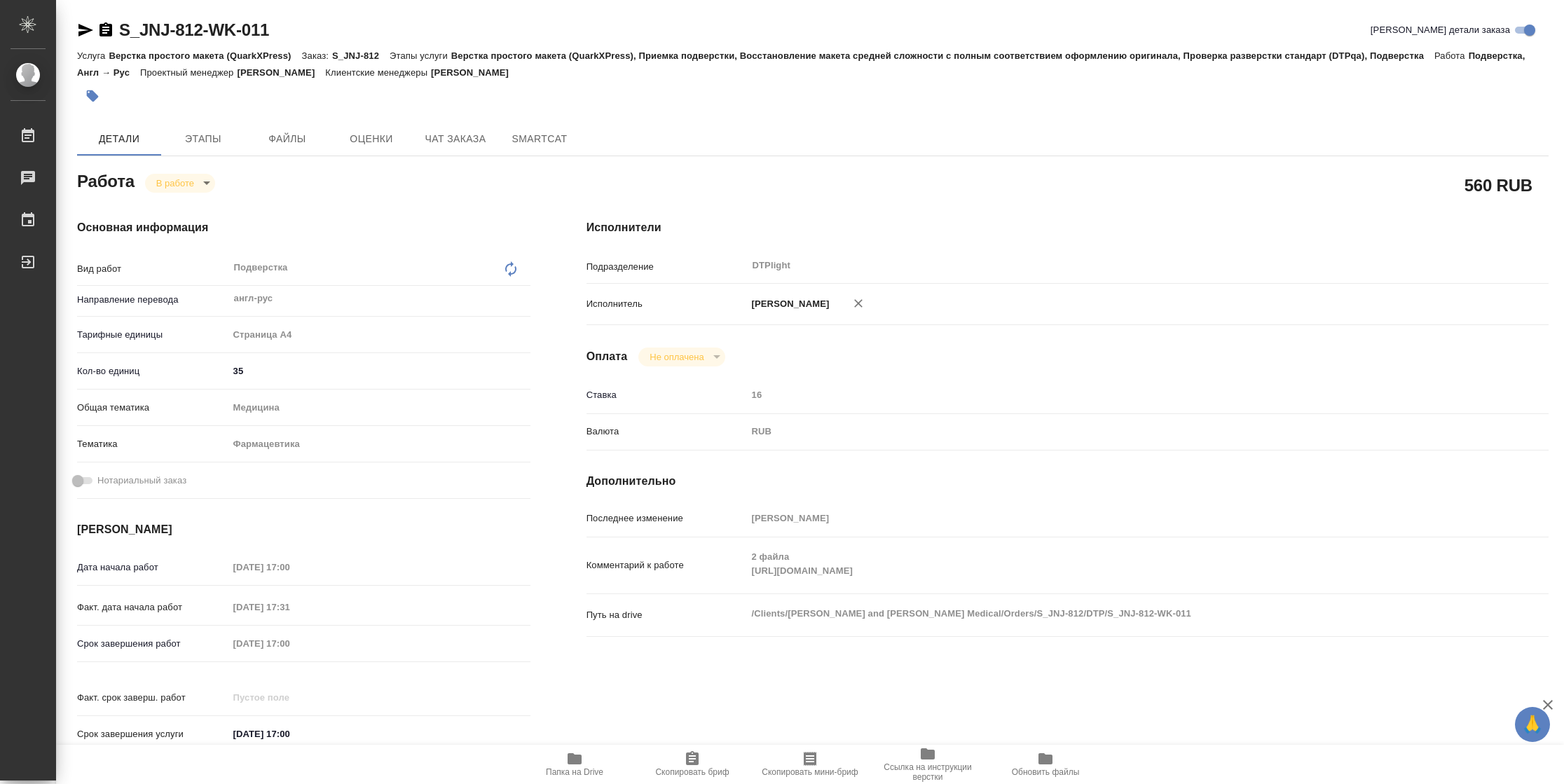
click at [721, 585] on div "Комментарий к работе 2 файла https://drive.awatera.com/s/fow4KaBYR9AzmrQ x" at bounding box center [1067, 565] width 962 height 45
type textarea "x"
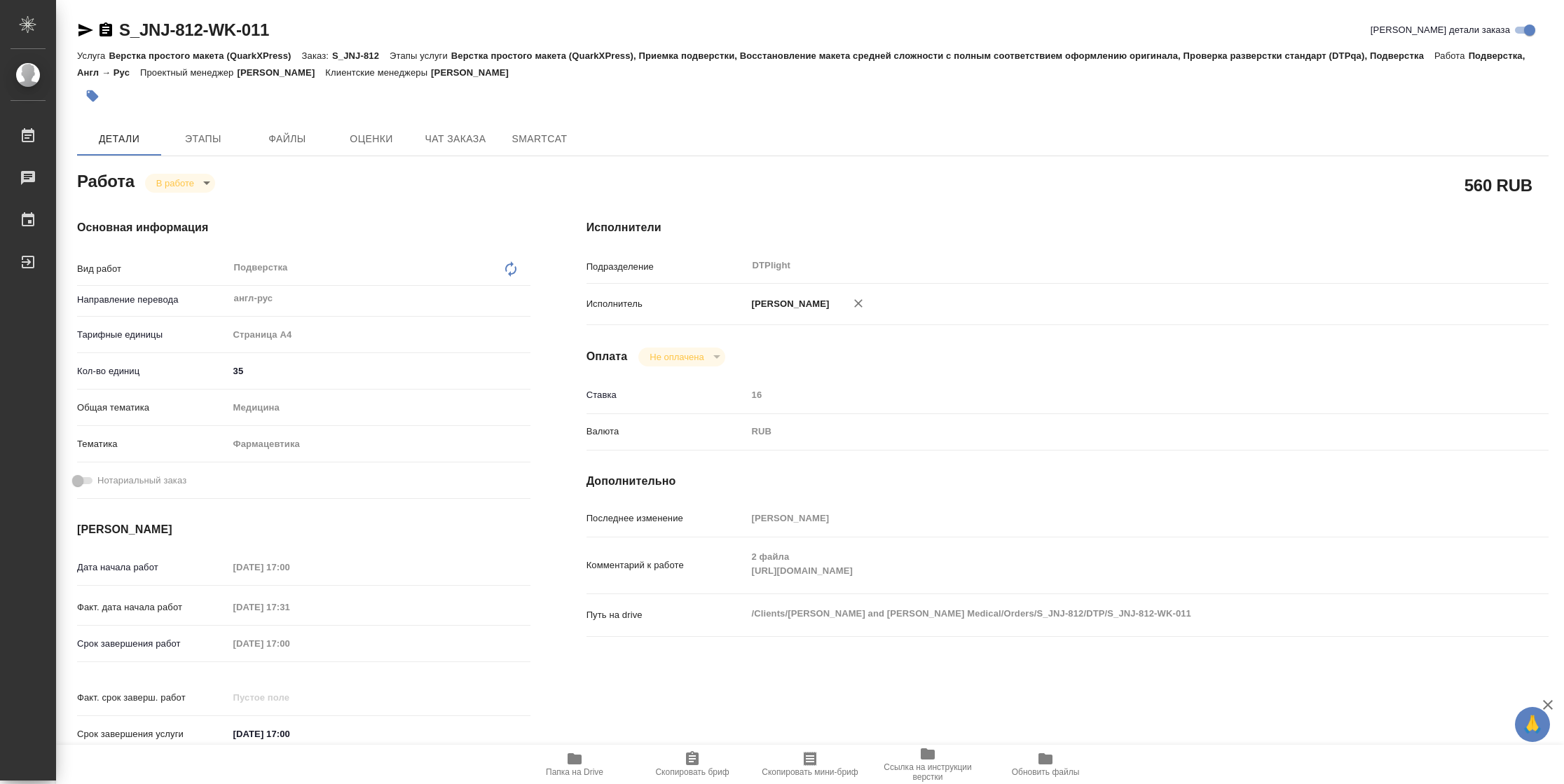
type textarea "x"
click at [91, 26] on icon "button" at bounding box center [85, 30] width 17 height 17
type textarea "x"
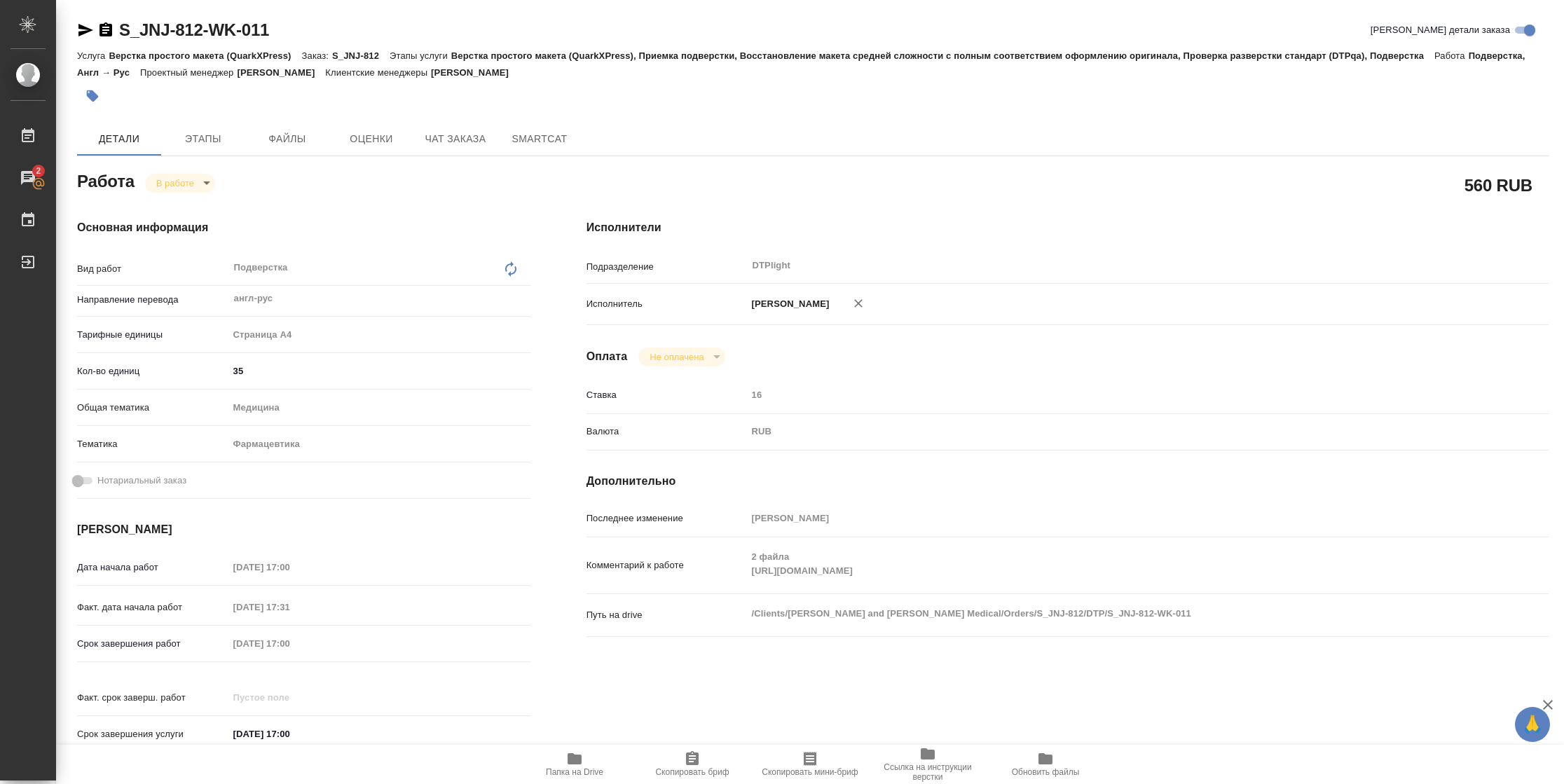
type textarea "x"
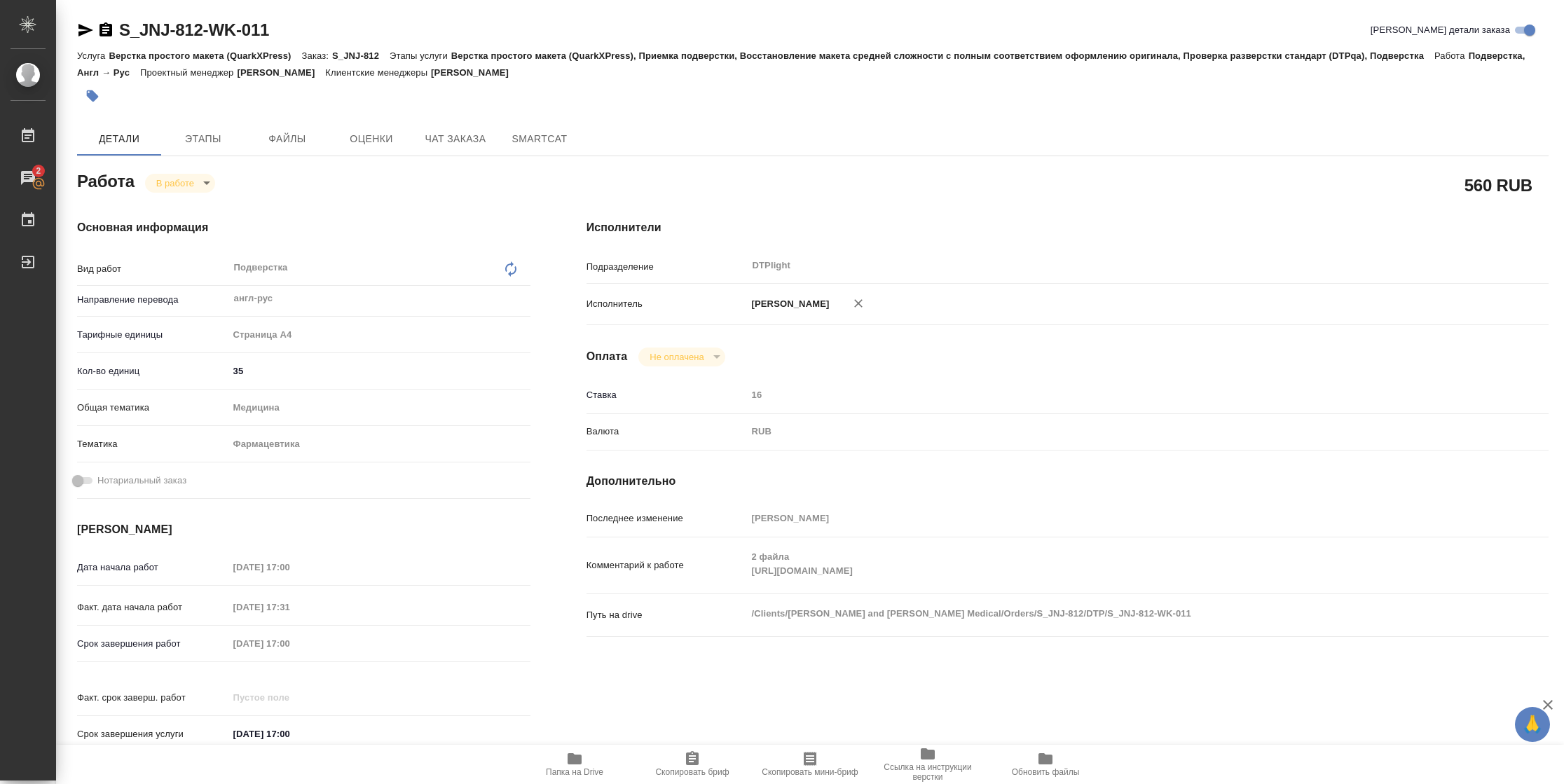
type textarea "x"
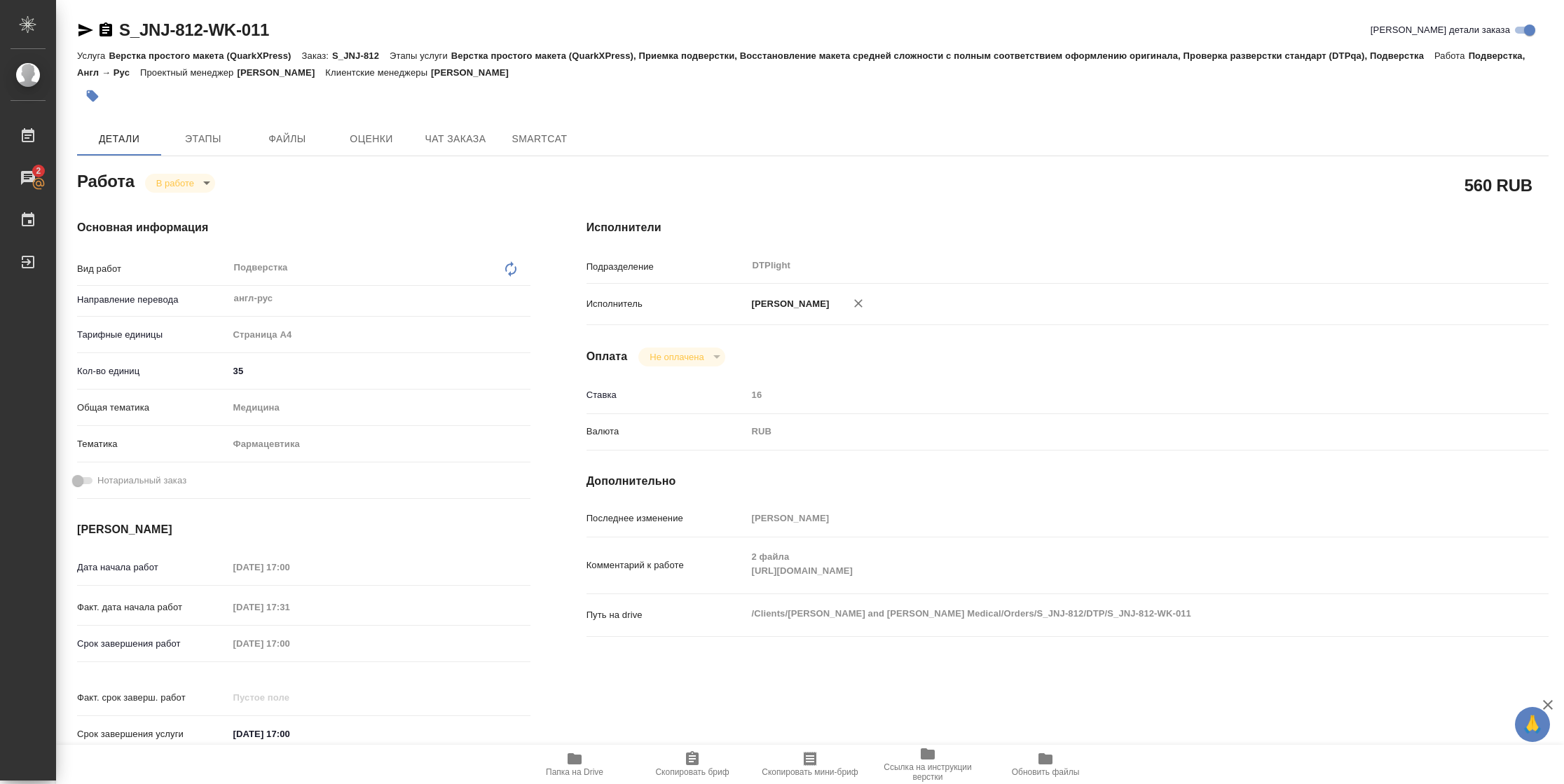
type textarea "x"
click at [83, 34] on icon "button" at bounding box center [86, 30] width 15 height 12
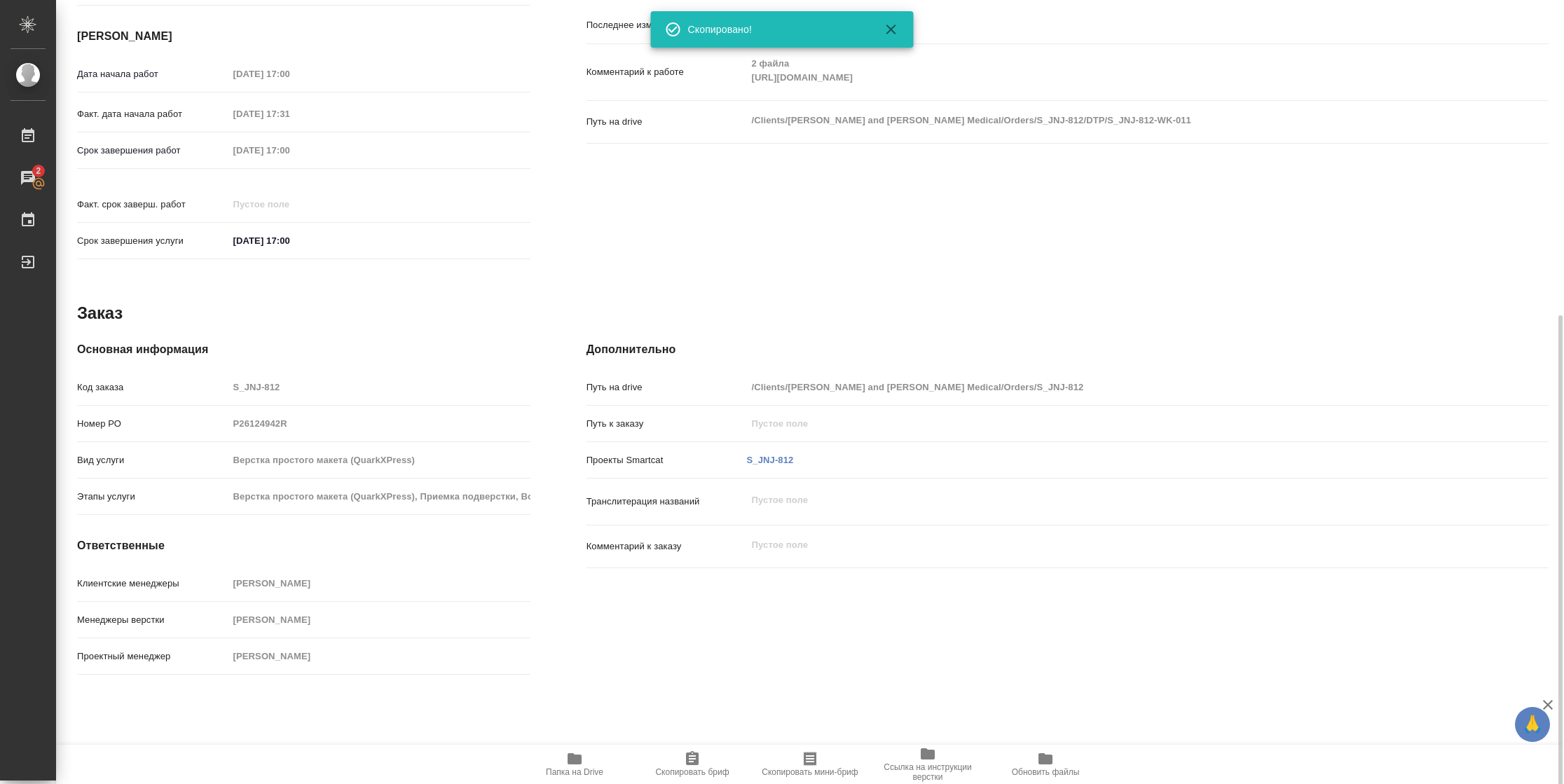
scroll to position [505, 0]
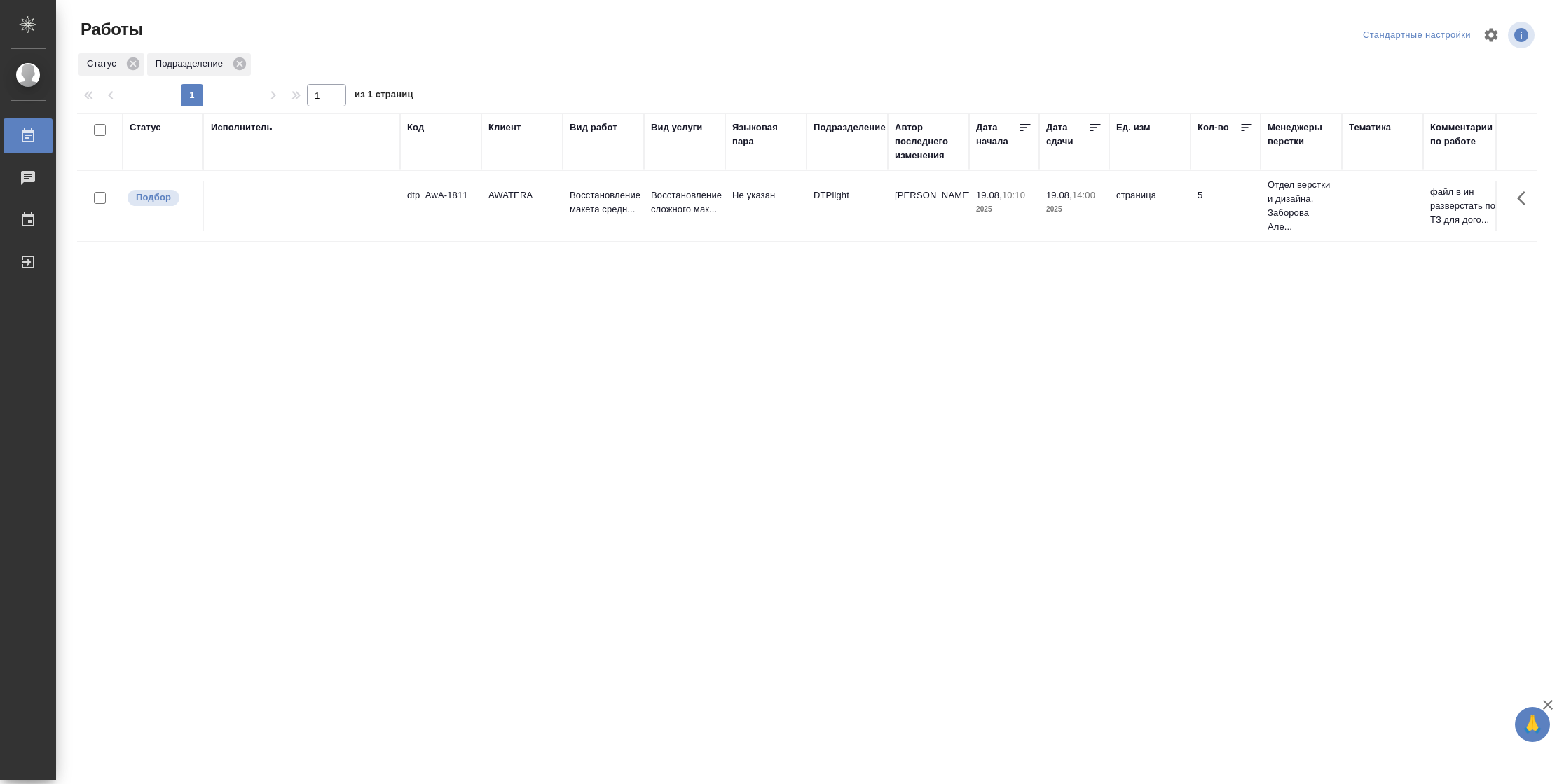
click at [154, 123] on div "Статус" at bounding box center [145, 127] width 31 height 14
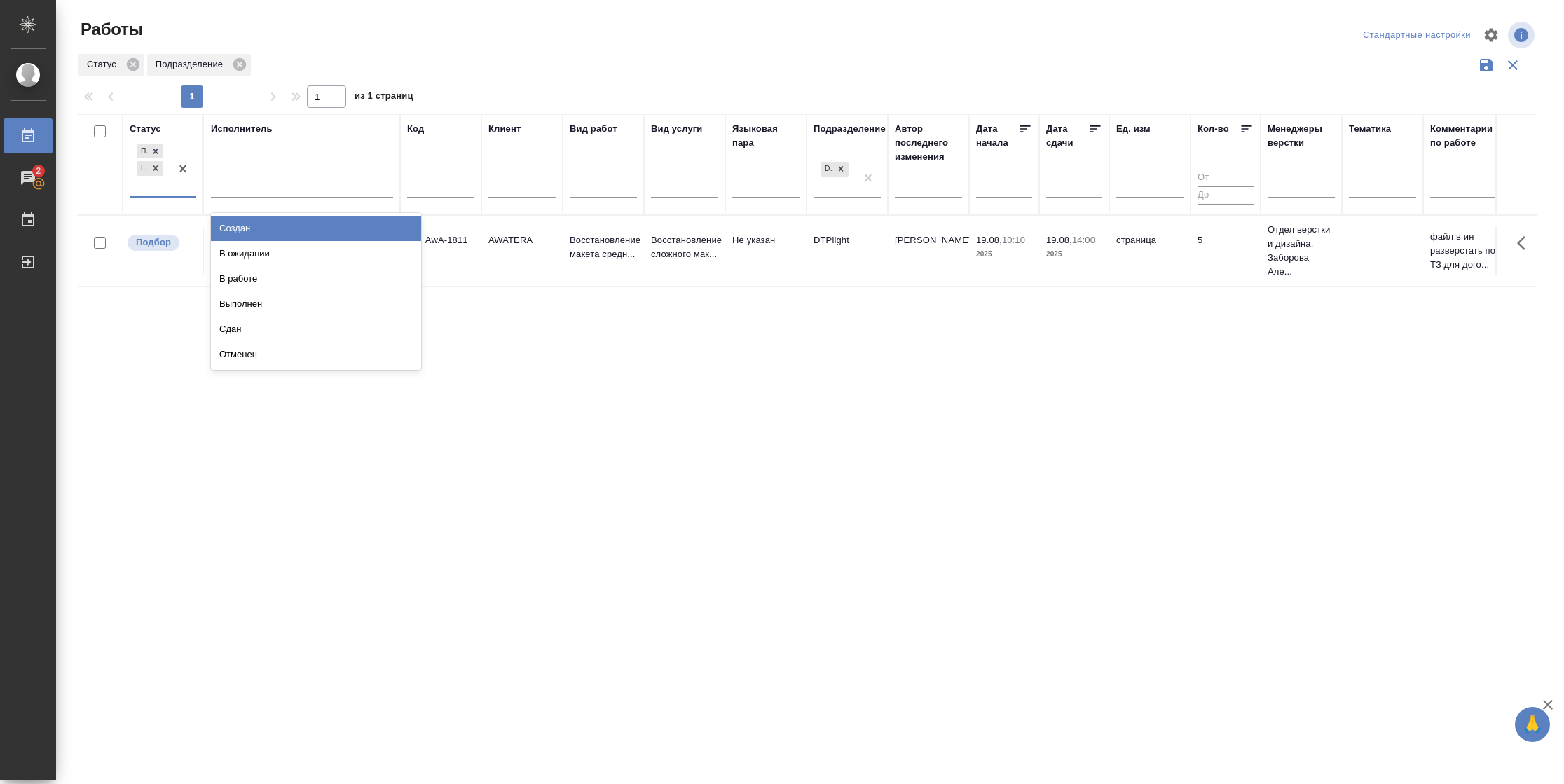
click at [182, 194] on div at bounding box center [183, 169] width 26 height 55
click at [234, 255] on div "В ожидании" at bounding box center [316, 253] width 210 height 26
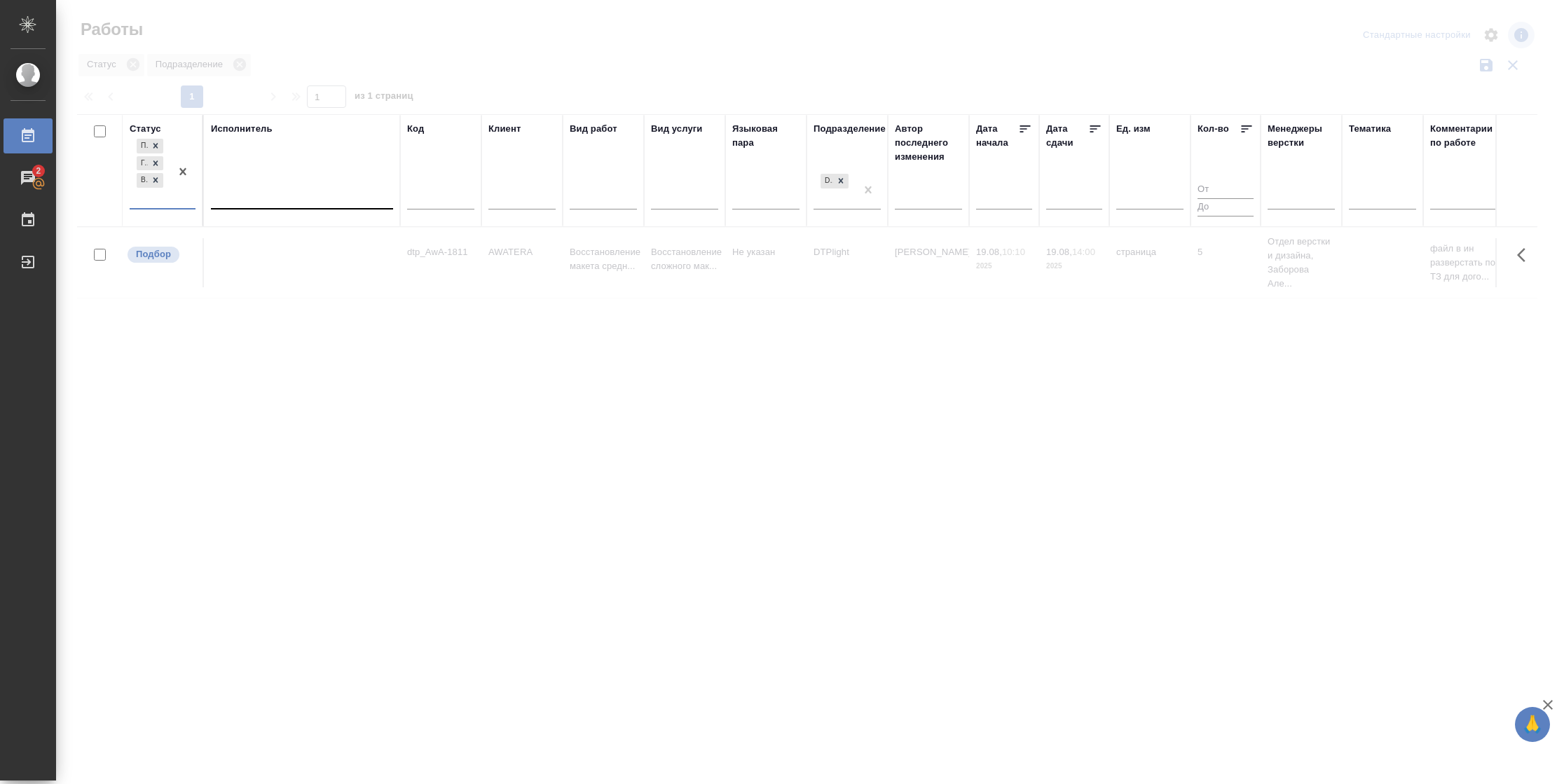
click at [276, 206] on div at bounding box center [302, 196] width 183 height 26
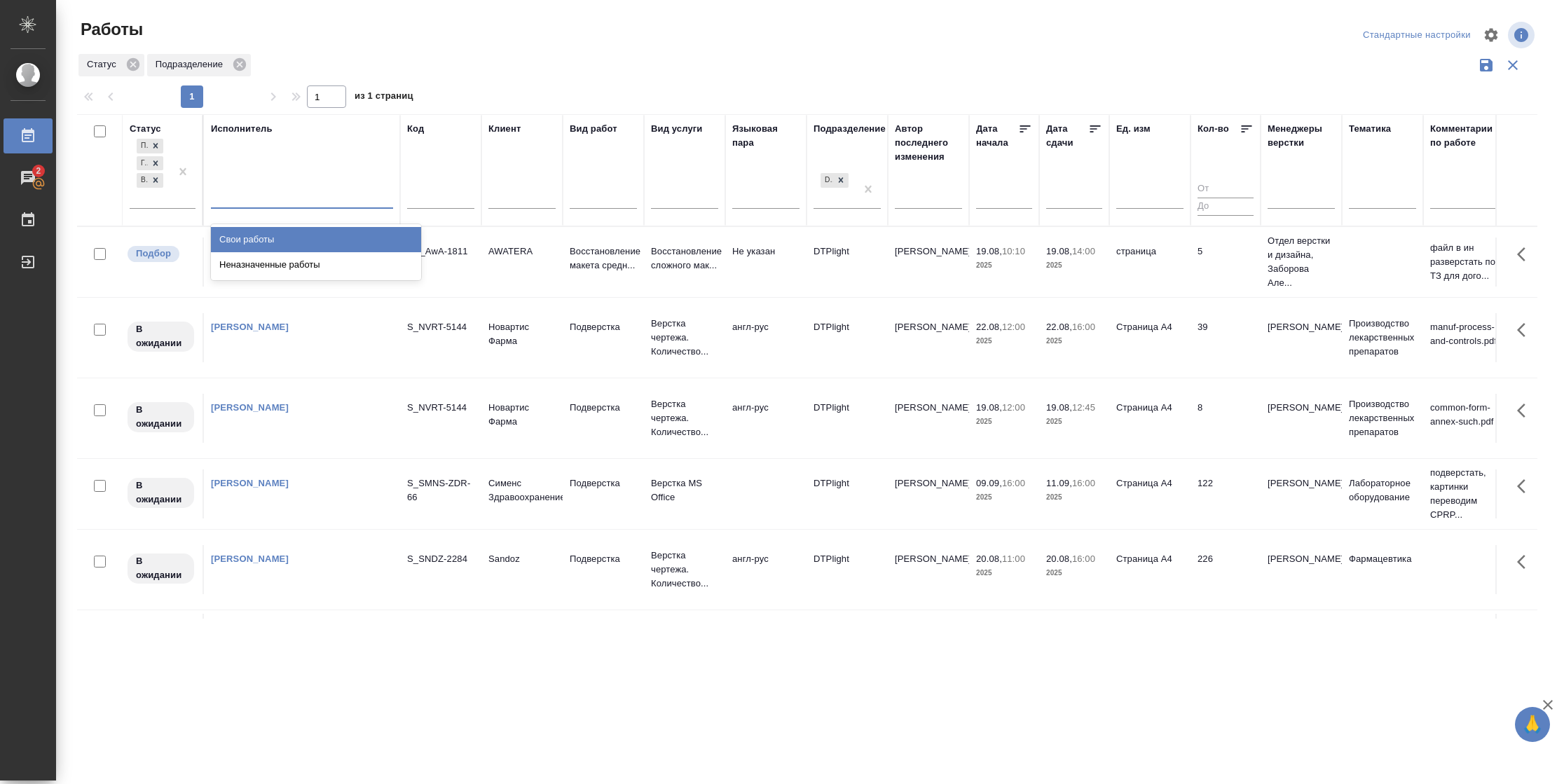
click at [275, 234] on div "Свои работы" at bounding box center [316, 239] width 210 height 26
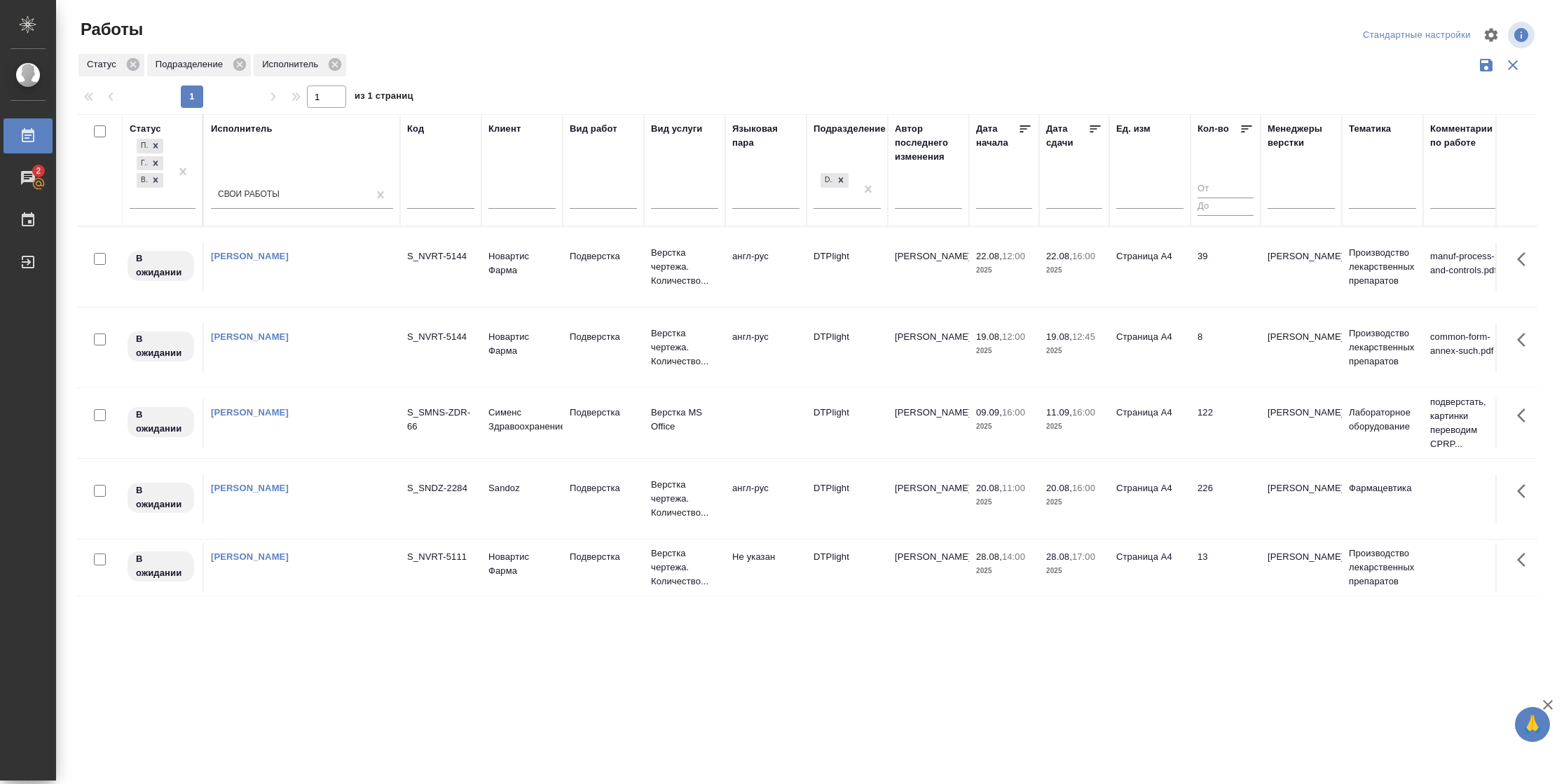
click at [1091, 130] on icon at bounding box center [1095, 128] width 14 height 14
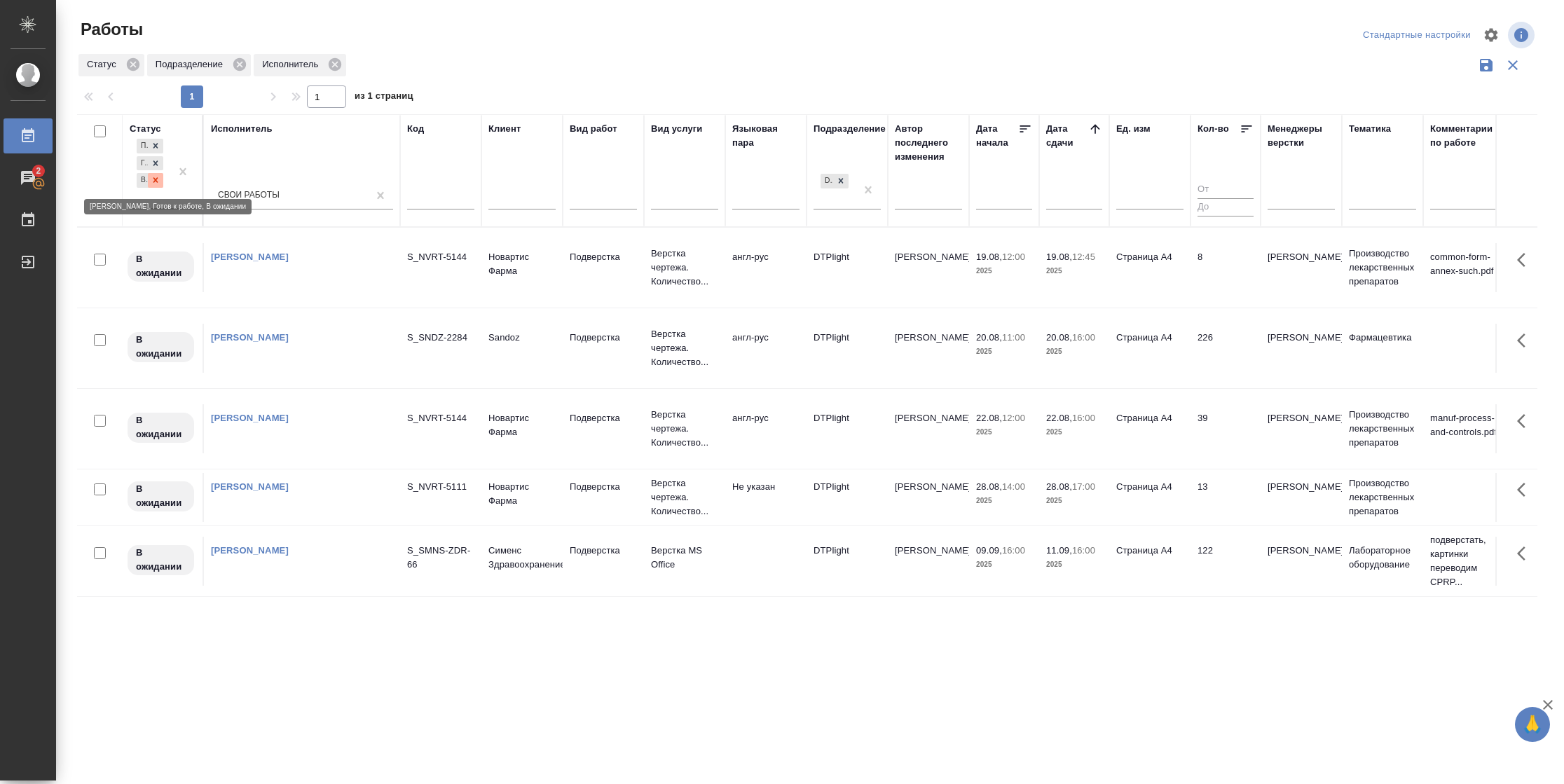
click at [154, 177] on icon at bounding box center [155, 180] width 9 height 9
